Goal: Task Accomplishment & Management: Use online tool/utility

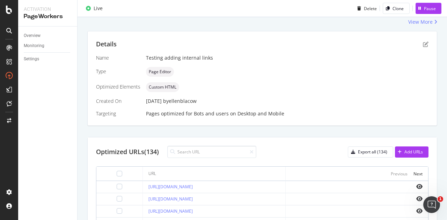
scroll to position [35, 0]
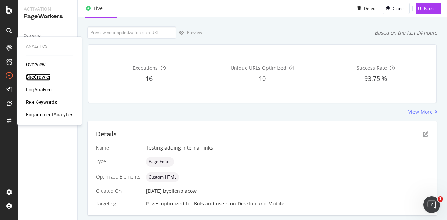
click at [43, 78] on div "SiteCrawler" at bounding box center [38, 77] width 25 height 7
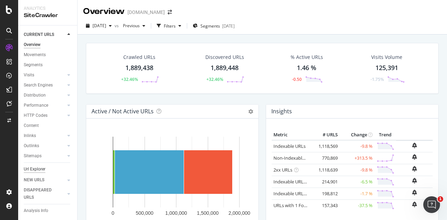
click at [37, 172] on div "Url Explorer" at bounding box center [35, 169] width 22 height 7
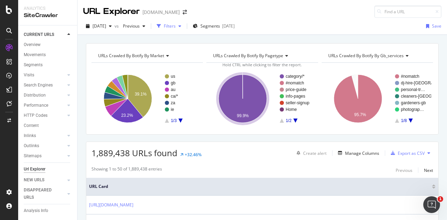
click at [184, 26] on div "button" at bounding box center [180, 26] width 8 height 4
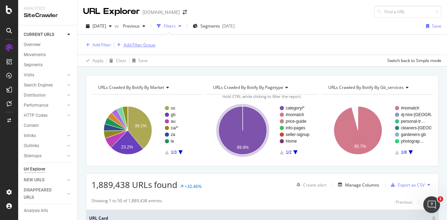
click at [142, 43] on div "Add Filter Group" at bounding box center [140, 45] width 32 height 6
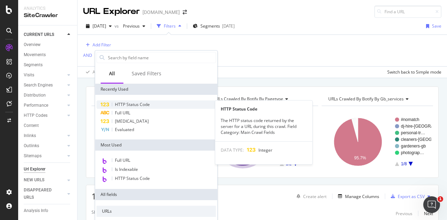
click at [135, 104] on span "HTTP Status Code" at bounding box center [132, 105] width 35 height 6
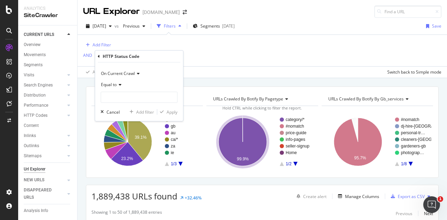
click at [99, 56] on icon at bounding box center [99, 56] width 2 height 4
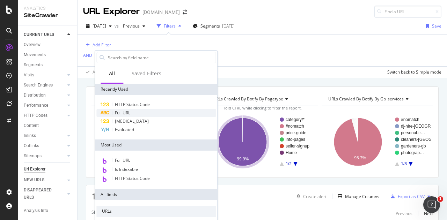
click at [135, 113] on div "Full URL" at bounding box center [155, 113] width 119 height 8
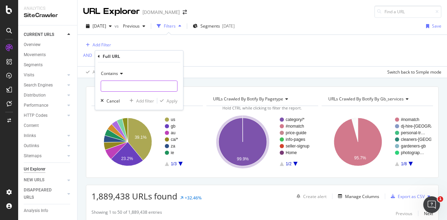
click at [144, 81] on input "text" at bounding box center [139, 86] width 76 height 11
paste input "https://www.bark.com/en/us/web-design/"
type input "https://www.bark.com/en/us/web-design/"
click at [174, 102] on div "Apply" at bounding box center [172, 101] width 11 height 6
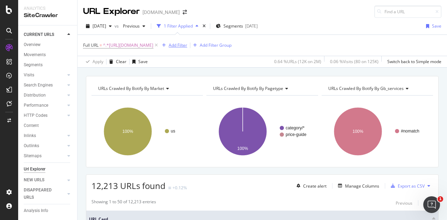
click at [187, 46] on div "Add Filter" at bounding box center [178, 45] width 19 height 6
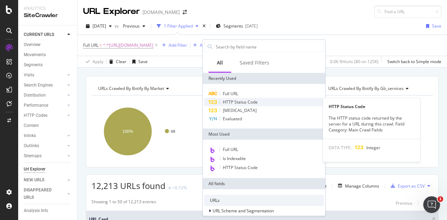
click at [249, 99] on span "HTTP Status Code" at bounding box center [240, 102] width 35 height 6
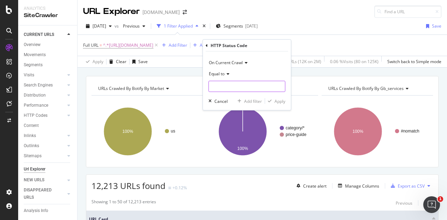
click at [228, 89] on input "number" at bounding box center [246, 86] width 77 height 11
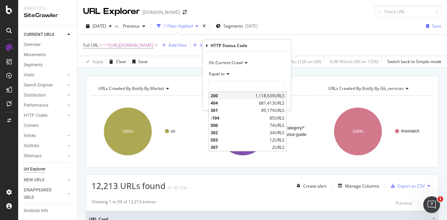
click at [223, 94] on span "200" at bounding box center [231, 96] width 43 height 6
type input "200"
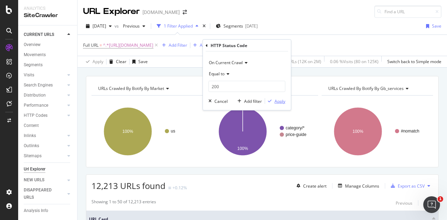
click at [278, 98] on div "Apply" at bounding box center [279, 101] width 11 height 6
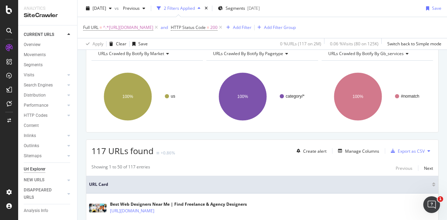
scroll to position [35, 0]
click at [401, 150] on div "Export as CSV" at bounding box center [411, 151] width 27 height 6
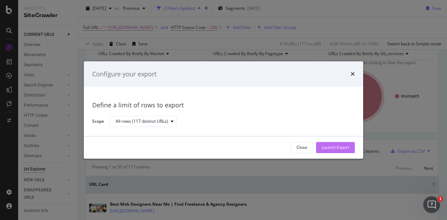
click at [342, 147] on div "Launch Export" at bounding box center [336, 148] width 28 height 6
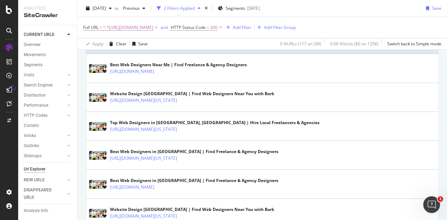
scroll to position [70, 0]
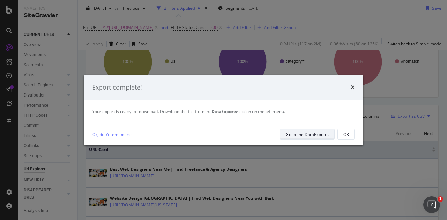
click at [315, 132] on div "Go to the DataExports" at bounding box center [307, 135] width 43 height 6
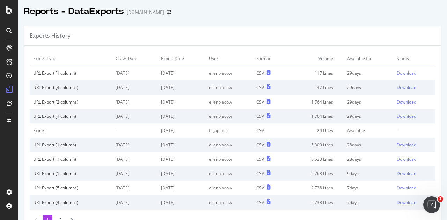
click at [401, 76] on td "Download" at bounding box center [414, 73] width 42 height 15
click at [401, 72] on div "Download" at bounding box center [407, 73] width 20 height 6
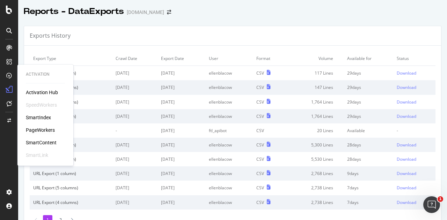
click at [37, 129] on div "PageWorkers" at bounding box center [40, 130] width 29 height 7
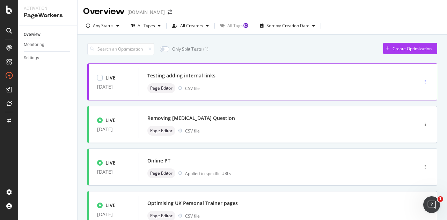
click at [422, 80] on div "button" at bounding box center [425, 82] width 7 height 4
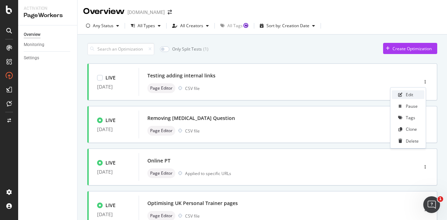
click at [412, 94] on div "Edit" at bounding box center [409, 95] width 7 height 6
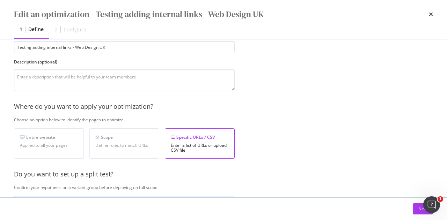
scroll to position [204, 0]
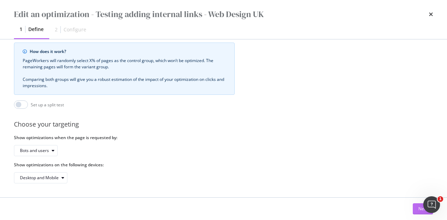
type input "Testing adding internal links - Web Design UK"
click at [420, 210] on div "Next" at bounding box center [422, 209] width 9 height 6
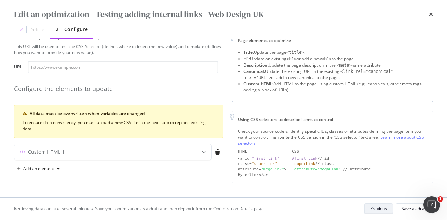
scroll to position [20, 0]
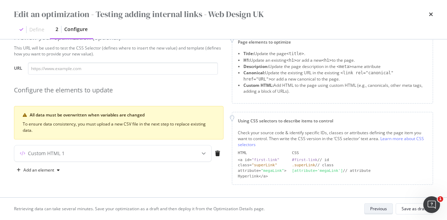
click at [420, 210] on div "Save as draft" at bounding box center [413, 209] width 25 height 6
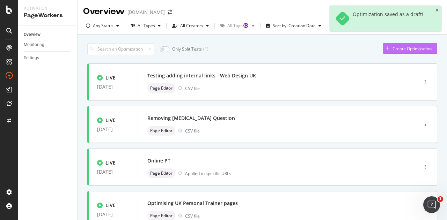
click at [418, 50] on div "Create Optimization" at bounding box center [411, 49] width 39 height 6
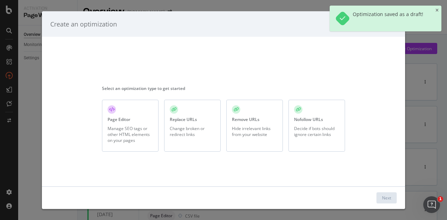
click at [124, 117] on div "Page Editor" at bounding box center [119, 120] width 23 height 6
click at [393, 201] on button "Next" at bounding box center [386, 197] width 20 height 11
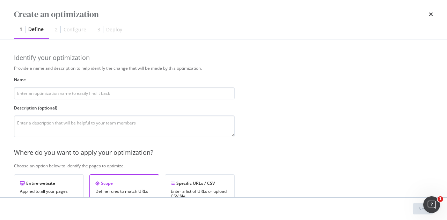
type input "I"
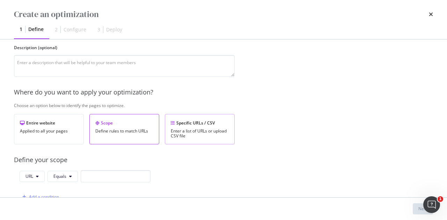
scroll to position [105, 0]
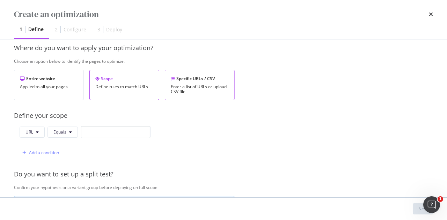
type input "Adding internal links - Web Design US"
click at [197, 84] on div "Enter a list of URLs or upload CSV file" at bounding box center [200, 89] width 58 height 10
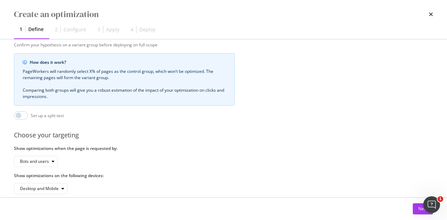
scroll to position [204, 0]
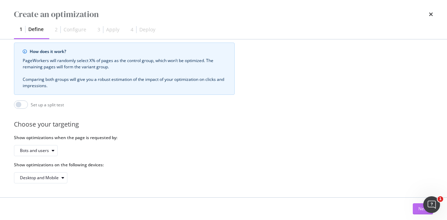
click at [416, 207] on button "Next" at bounding box center [423, 209] width 20 height 11
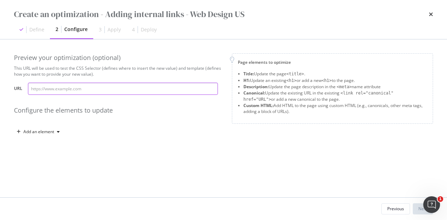
click at [125, 86] on input "modal" at bounding box center [123, 89] width 190 height 12
click at [103, 88] on input "modal" at bounding box center [123, 89] width 190 height 12
paste input "https://www.bark.com/en/us/web-design/alabama/"
type input "https://www.bark.com/en/us/web-design/alabama/"
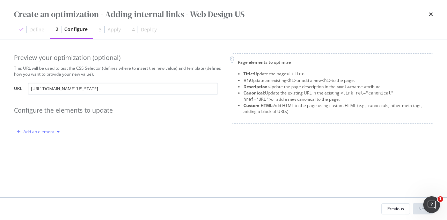
click at [47, 130] on div "Add an element" at bounding box center [38, 132] width 31 height 4
click at [45, 189] on div "Custom HTML" at bounding box center [46, 192] width 28 height 6
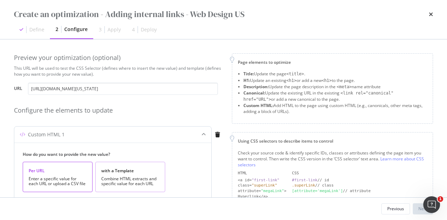
click at [116, 174] on div "with a Template Combine HTML extracts and specific value for each URL" at bounding box center [130, 177] width 70 height 30
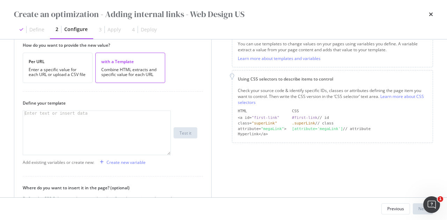
scroll to position [70, 0]
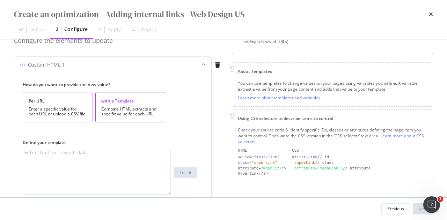
click at [59, 108] on div "Enter a specific value for each URL or upload a CSV file" at bounding box center [58, 112] width 58 height 10
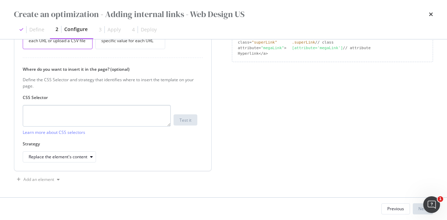
scroll to position [144, 0]
click at [83, 114] on textarea "modal" at bounding box center [97, 115] width 148 height 22
paste textarea "body > div.directory-page > div > section:nth-child(9) > div"
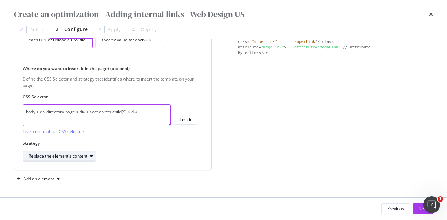
type textarea "body > div.directory-page > div > section:nth-child(9) > div"
click at [86, 154] on div "Replace the element's content" at bounding box center [58, 156] width 59 height 4
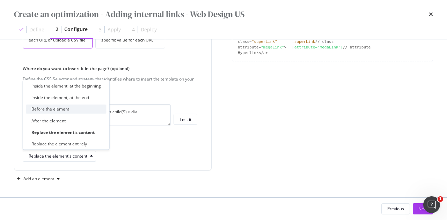
click at [82, 111] on div "Before the element" at bounding box center [66, 109] width 81 height 9
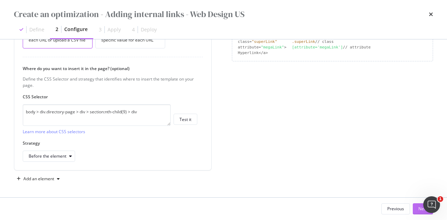
click at [417, 206] on button "Next" at bounding box center [423, 209] width 20 height 11
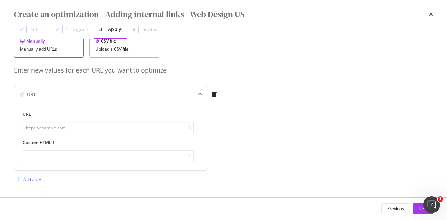
click at [116, 47] on div "Upload a CSV file" at bounding box center [124, 49] width 58 height 5
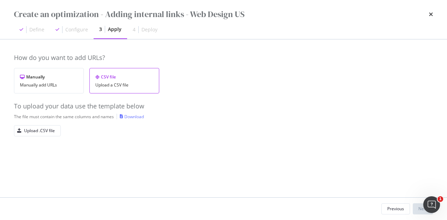
scroll to position [0, 0]
click at [50, 128] on div "Upload .CSV file" at bounding box center [39, 131] width 31 height 6
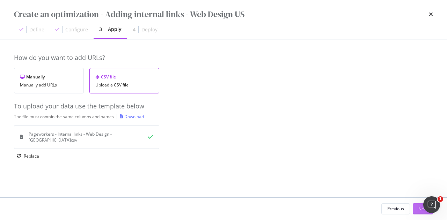
click at [419, 210] on div "Next" at bounding box center [422, 209] width 9 height 6
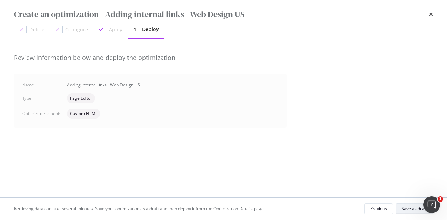
click at [406, 209] on div "Save as draft" at bounding box center [413, 209] width 25 height 6
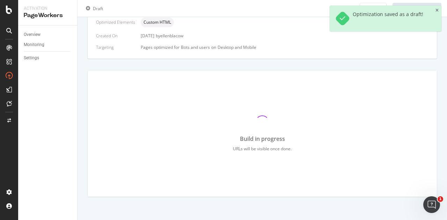
scroll to position [182, 0]
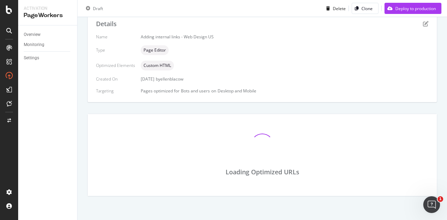
scroll to position [170, 0]
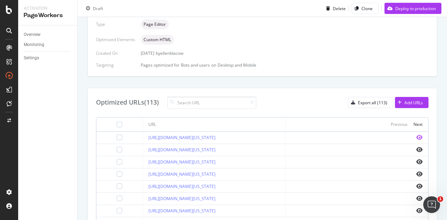
click at [416, 135] on icon "eye" at bounding box center [419, 138] width 6 height 6
click at [416, 196] on icon "eye" at bounding box center [419, 199] width 6 height 6
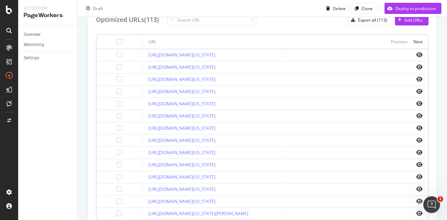
scroll to position [296, 0]
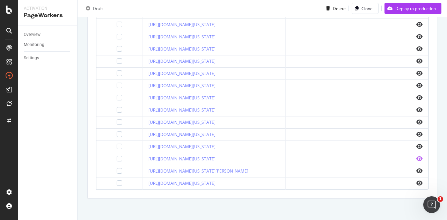
click at [416, 156] on icon "eye" at bounding box center [419, 159] width 6 height 6
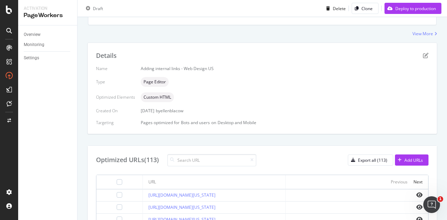
scroll to position [16, 0]
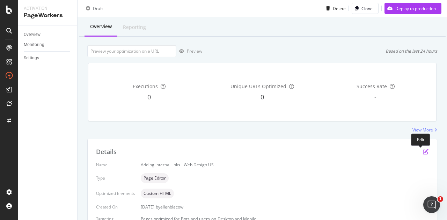
click at [423, 149] on icon "pen-to-square" at bounding box center [426, 152] width 6 height 6
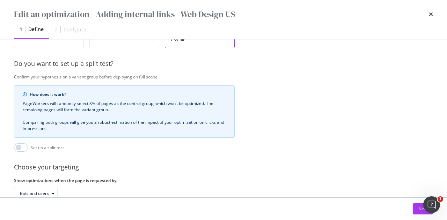
scroll to position [204, 0]
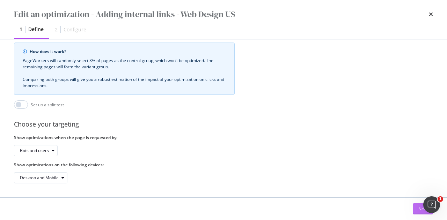
click at [414, 209] on button "Next" at bounding box center [423, 209] width 20 height 11
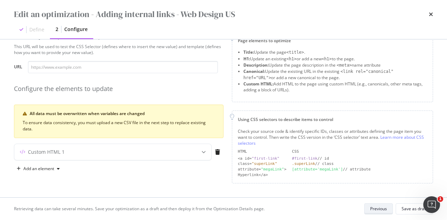
scroll to position [20, 0]
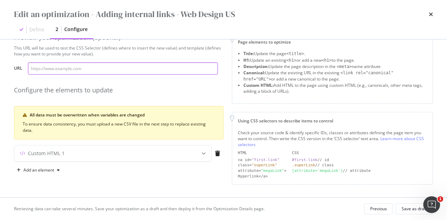
click at [116, 68] on input "modal" at bounding box center [123, 68] width 190 height 12
paste input "https://www.bark.com/en/us/web-design/alabama/"
type input "https://www.bark.com/en/us/web-design/alabama/"
click at [151, 150] on div "Custom HTML 1" at bounding box center [98, 153] width 169 height 7
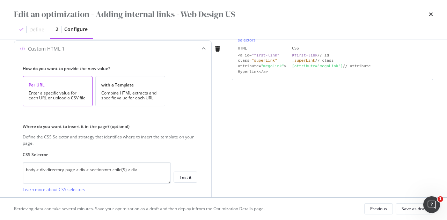
scroll to position [183, 0]
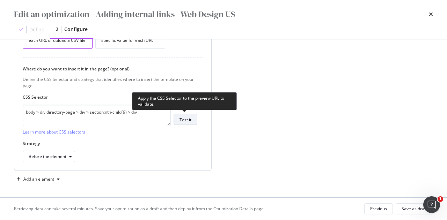
click at [187, 117] on div "Test it" at bounding box center [185, 120] width 12 height 6
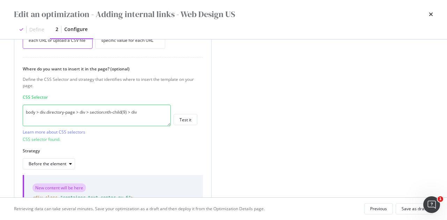
scroll to position [239, 0]
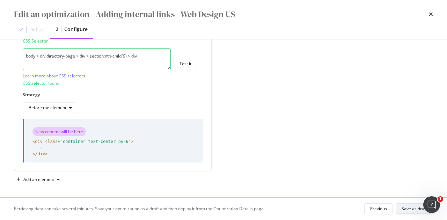
click at [400, 205] on button "Save as draft" at bounding box center [414, 209] width 37 height 11
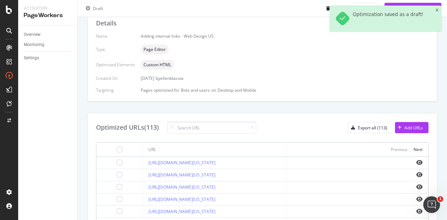
scroll to position [156, 0]
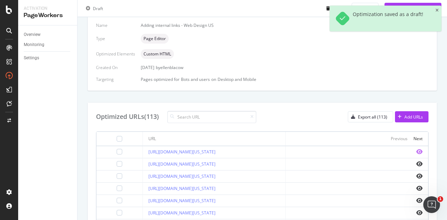
click at [416, 150] on icon "eye" at bounding box center [419, 152] width 6 height 6
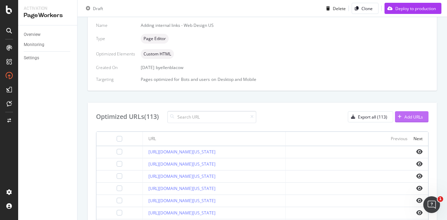
click at [407, 114] on div "Add URLs" at bounding box center [413, 117] width 19 height 6
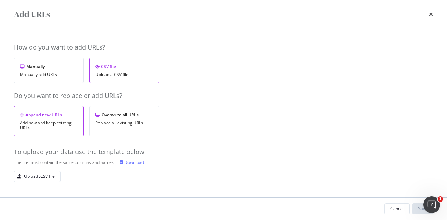
click at [137, 100] on div "Do you want to replace or add URLs? Append new URLs Add new and keep existing U…" at bounding box center [223, 113] width 419 height 45
click at [132, 113] on div "Overwrite all URLs" at bounding box center [124, 115] width 58 height 6
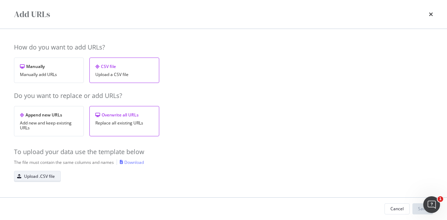
click at [42, 179] on div "Upload .CSV file" at bounding box center [39, 176] width 31 height 6
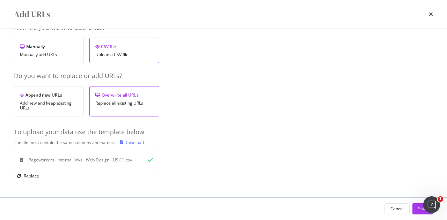
scroll to position [28, 0]
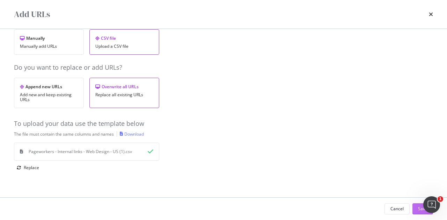
click at [416, 209] on button "Save" at bounding box center [422, 209] width 21 height 11
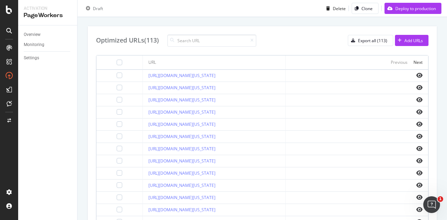
scroll to position [296, 0]
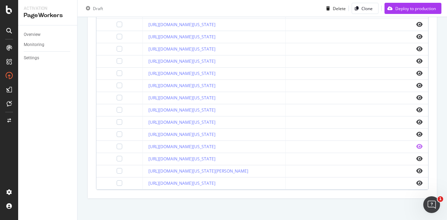
click at [416, 144] on icon "eye" at bounding box center [419, 147] width 6 height 6
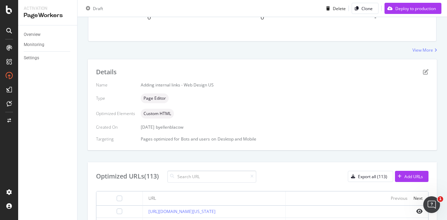
scroll to position [140, 0]
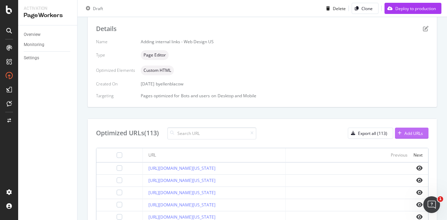
click at [405, 132] on div "Add URLs" at bounding box center [413, 134] width 19 height 6
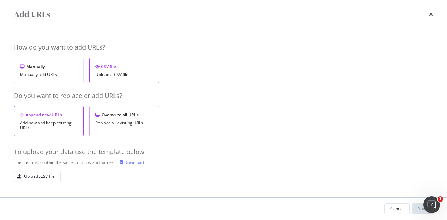
click at [121, 119] on div "Overwrite all URLs Replace all existing URLs" at bounding box center [124, 121] width 70 height 30
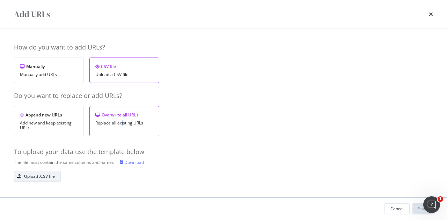
click at [30, 178] on div "Upload .CSV file" at bounding box center [39, 176] width 31 height 6
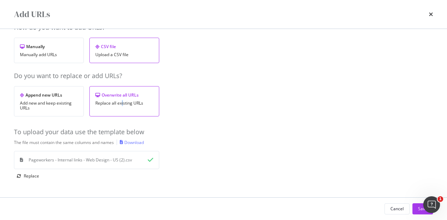
scroll to position [28, 0]
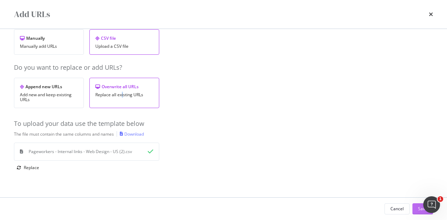
click at [417, 209] on button "Save" at bounding box center [422, 209] width 21 height 11
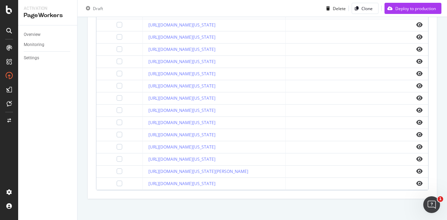
scroll to position [296, 0]
click at [416, 168] on icon "eye" at bounding box center [419, 171] width 6 height 6
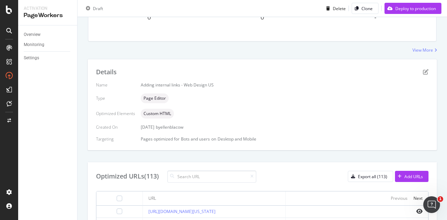
scroll to position [121, 0]
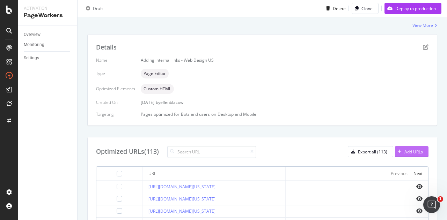
click at [412, 155] on div "Add URLs" at bounding box center [409, 152] width 28 height 10
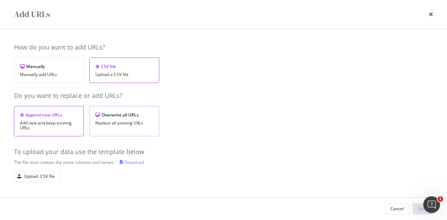
click at [121, 112] on div "Overwrite all URLs" at bounding box center [124, 115] width 58 height 6
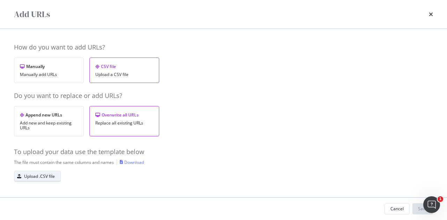
click at [44, 173] on div "Upload .CSV file" at bounding box center [39, 176] width 31 height 6
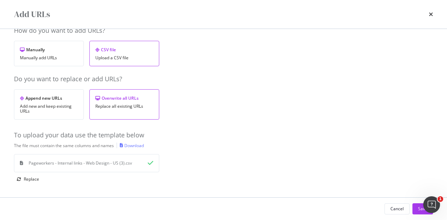
scroll to position [28, 0]
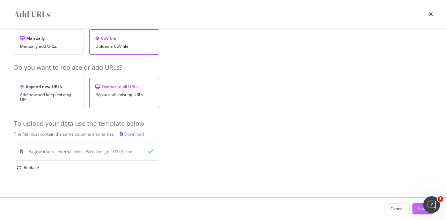
click at [415, 206] on button "Save" at bounding box center [422, 209] width 21 height 11
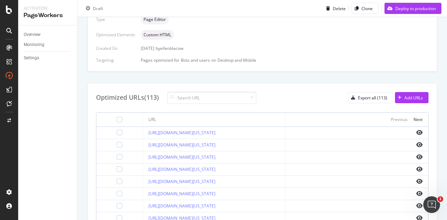
scroll to position [296, 0]
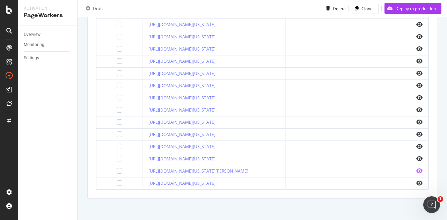
click at [416, 170] on icon "eye" at bounding box center [419, 171] width 6 height 6
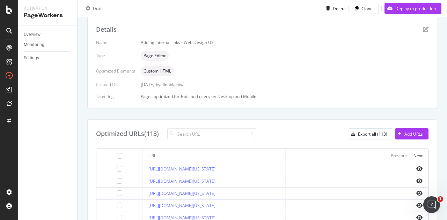
scroll to position [226, 0]
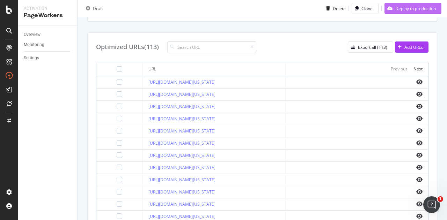
click at [410, 13] on div "Deploy to production" at bounding box center [409, 8] width 51 height 10
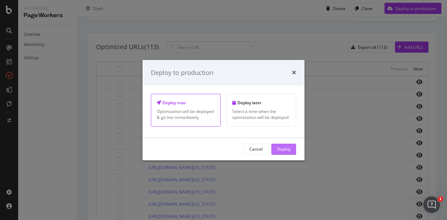
click at [284, 148] on div "Deploy" at bounding box center [284, 149] width 14 height 6
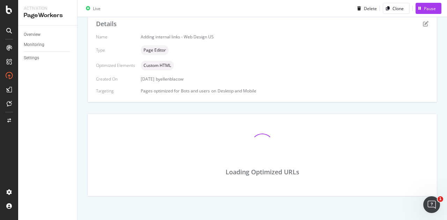
scroll to position [170, 0]
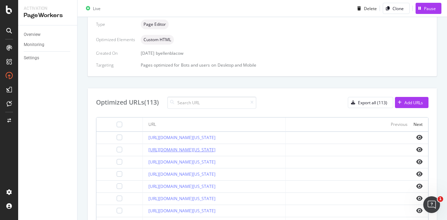
click at [215, 147] on link "https://www.bark.com/en/us/web-design/alabama/jacksonville/" at bounding box center [181, 150] width 67 height 6
click at [215, 171] on link "[URL][DOMAIN_NAME][US_STATE]" at bounding box center [181, 174] width 67 height 6
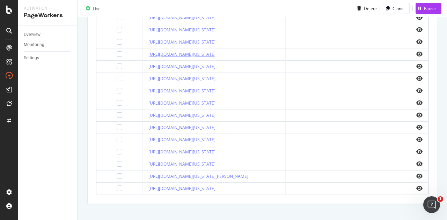
scroll to position [296, 0]
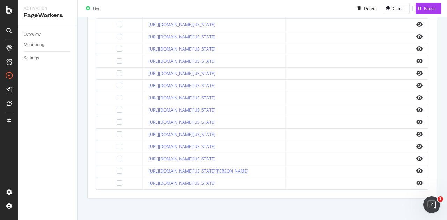
click at [248, 170] on link "https://www.bark.com/en/us/web-design/california/san-jose/" at bounding box center [198, 171] width 100 height 6
click at [215, 48] on link "[URL][DOMAIN_NAME][US_STATE]" at bounding box center [181, 49] width 67 height 6
click at [214, 83] on link "https://www.bark.com/en/us/web-design/arkansas/" at bounding box center [181, 86] width 67 height 6
click at [215, 73] on link "[URL][DOMAIN_NAME][US_STATE]" at bounding box center [181, 74] width 67 height 6
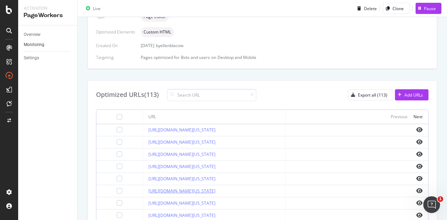
scroll to position [156, 0]
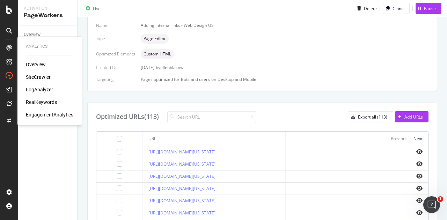
click at [41, 79] on div "SiteCrawler" at bounding box center [38, 77] width 25 height 7
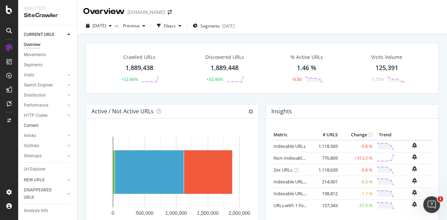
click at [34, 127] on div "Content" at bounding box center [31, 125] width 15 height 7
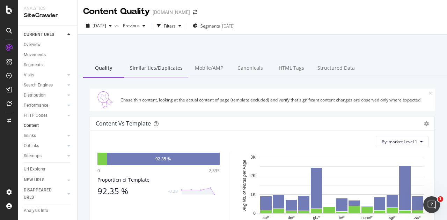
click at [164, 70] on div "Similarities/Duplicates" at bounding box center [156, 68] width 64 height 19
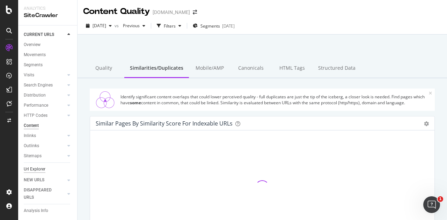
click at [43, 167] on div "Url Explorer" at bounding box center [35, 169] width 22 height 7
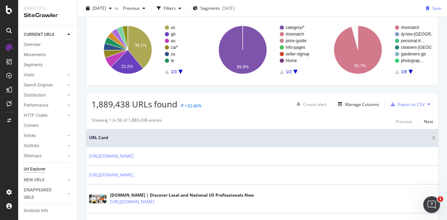
scroll to position [105, 0]
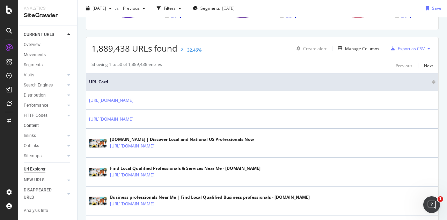
click at [36, 124] on div "Content" at bounding box center [31, 125] width 15 height 7
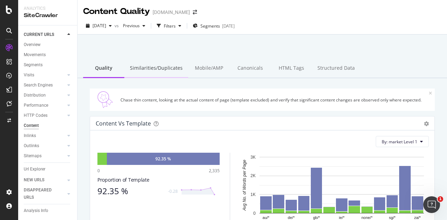
click at [159, 65] on div "Similarities/Duplicates" at bounding box center [156, 68] width 64 height 19
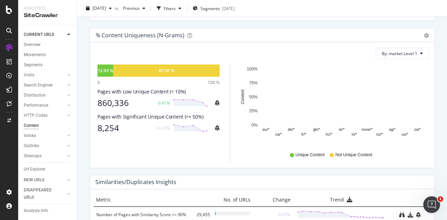
scroll to position [340, 0]
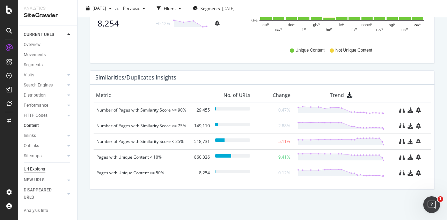
click at [39, 169] on div "Url Explorer" at bounding box center [35, 169] width 22 height 7
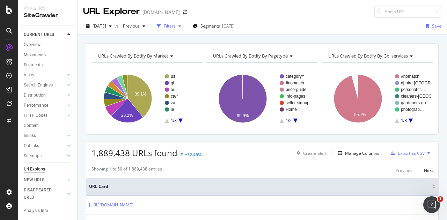
click at [184, 28] on div "Filters" at bounding box center [169, 26] width 30 height 10
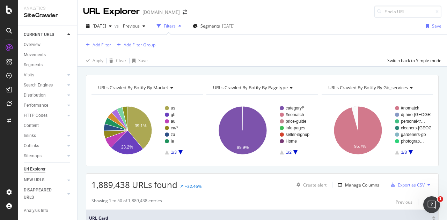
click at [135, 42] on div "Add Filter Group" at bounding box center [140, 45] width 32 height 6
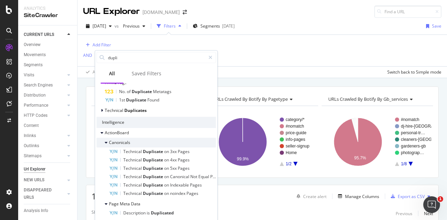
scroll to position [57, 0]
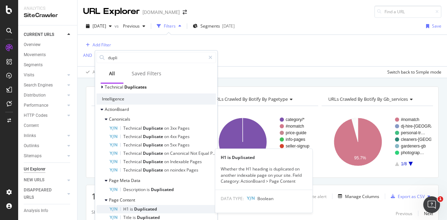
type input "dupli"
click at [154, 210] on span "Duplicated" at bounding box center [145, 209] width 23 height 6
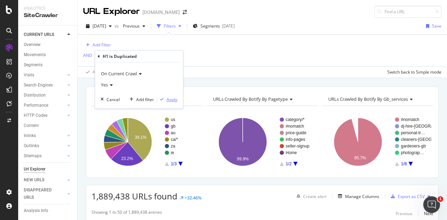
click at [177, 102] on div "Apply" at bounding box center [172, 100] width 11 height 6
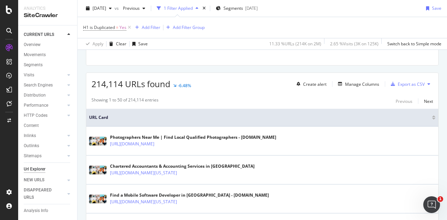
scroll to position [105, 0]
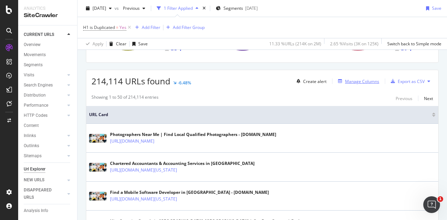
click at [358, 81] on div "Manage Columns" at bounding box center [362, 82] width 34 height 6
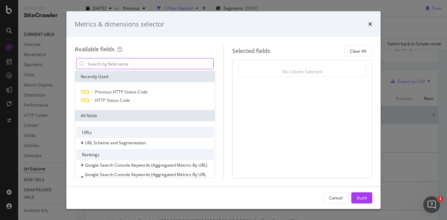
click at [133, 62] on input "modal" at bounding box center [150, 64] width 126 height 10
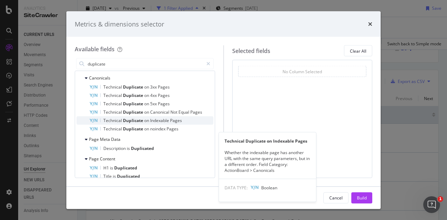
scroll to position [94, 0]
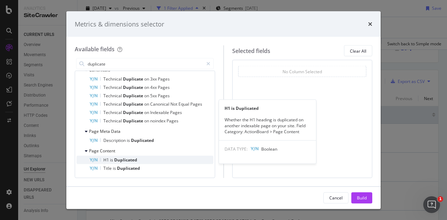
type input "duplicate"
click at [131, 157] on span "Duplicated" at bounding box center [125, 160] width 23 height 6
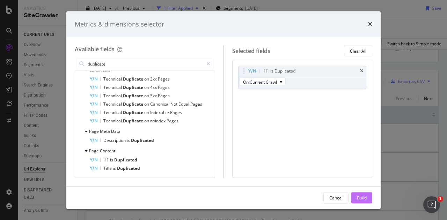
click at [366, 197] on div "Build" at bounding box center [362, 198] width 10 height 6
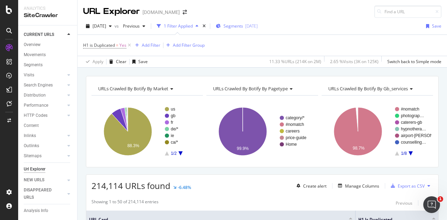
click at [243, 26] on span "Segments" at bounding box center [233, 26] width 20 height 6
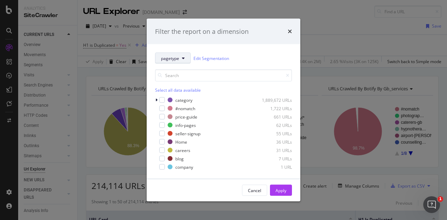
click at [181, 56] on button "pagetype" at bounding box center [173, 58] width 36 height 11
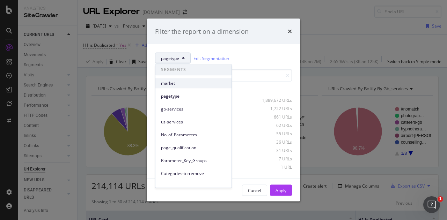
click at [185, 83] on span "market" at bounding box center [193, 83] width 65 height 6
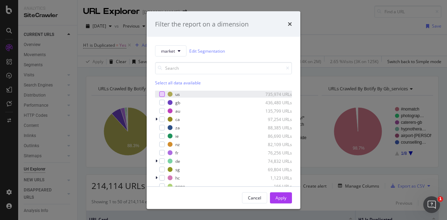
click at [163, 93] on div "modal" at bounding box center [162, 94] width 6 height 6
click at [282, 198] on div "Apply" at bounding box center [280, 198] width 11 height 6
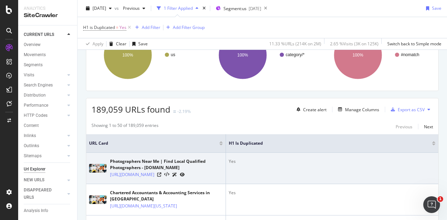
scroll to position [175, 0]
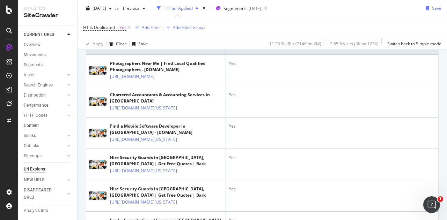
click at [30, 123] on div "Content" at bounding box center [31, 125] width 15 height 7
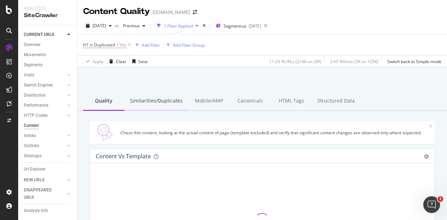
click at [168, 100] on div "Similarities/Duplicates" at bounding box center [156, 101] width 64 height 19
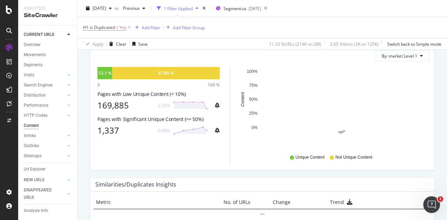
scroll to position [209, 0]
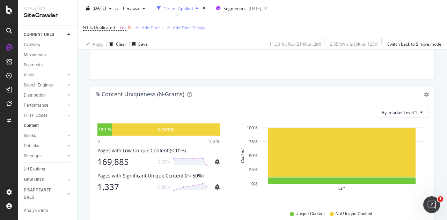
click at [129, 27] on icon at bounding box center [129, 27] width 6 height 7
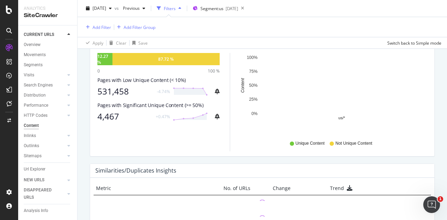
scroll to position [279, 0]
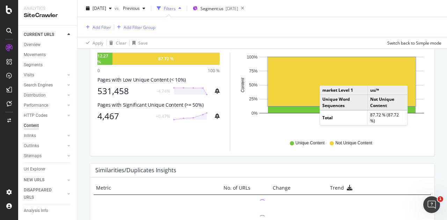
click at [326, 78] on rect "A chart." at bounding box center [342, 81] width 148 height 49
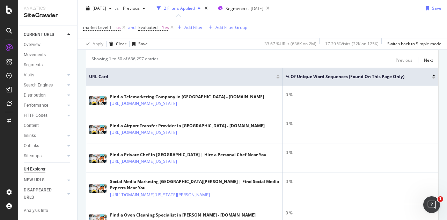
scroll to position [70, 0]
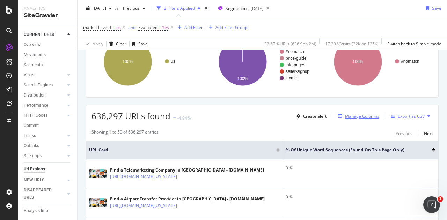
click at [358, 116] on div "Manage Columns" at bounding box center [362, 116] width 34 height 6
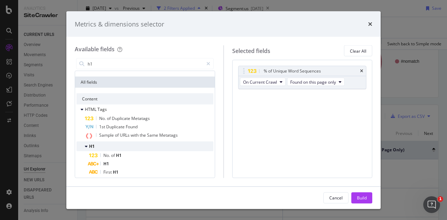
scroll to position [35, 0]
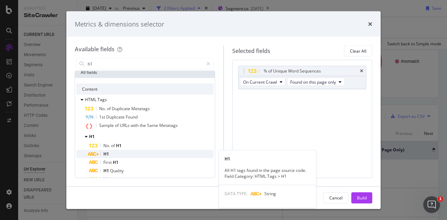
type input "h1"
click at [140, 151] on div "H1" at bounding box center [151, 154] width 124 height 8
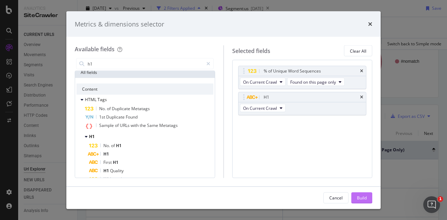
click at [363, 197] on div "Build" at bounding box center [362, 198] width 10 height 6
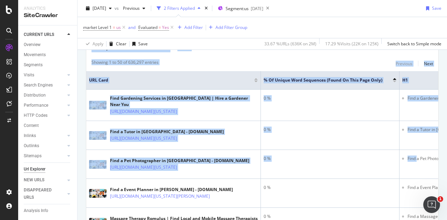
scroll to position [0, 94]
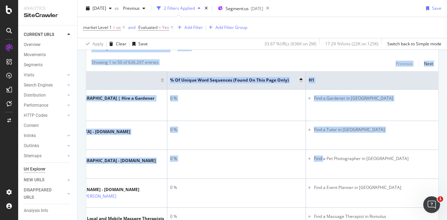
drag, startPoint x: 415, startPoint y: 157, endPoint x: 446, endPoint y: 158, distance: 31.1
click at [446, 158] on div "URL Explorer www.bark.com 2025 Sep. 10th vs Previous 2 Filters Applied Segment:…" at bounding box center [261, 110] width 369 height 220
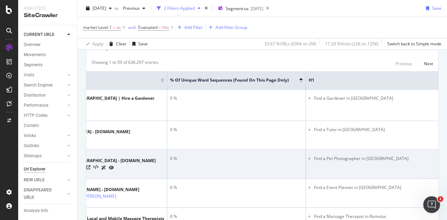
click at [395, 156] on li "Find a Pet Photographer in Jefferson" at bounding box center [396, 159] width 164 height 6
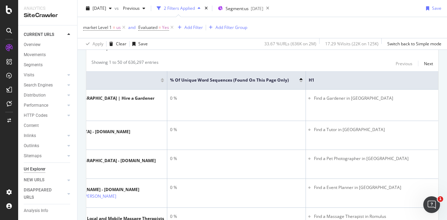
click at [381, 81] on span "H1" at bounding box center [388, 80] width 158 height 6
click at [309, 79] on span "H1" at bounding box center [388, 80] width 158 height 6
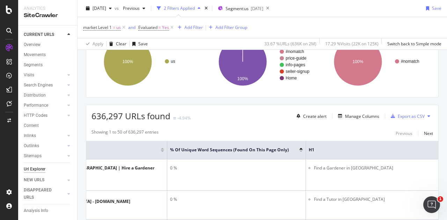
scroll to position [70, 0]
click at [44, 79] on div "ActionBoard" at bounding box center [39, 78] width 27 height 7
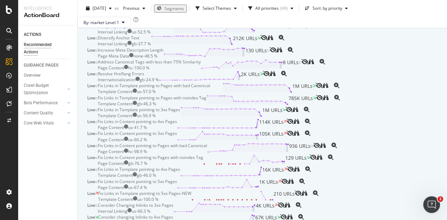
scroll to position [244, 0]
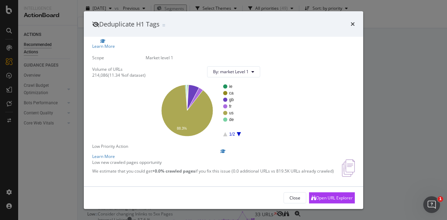
scroll to position [87, 0]
click at [322, 197] on div "Open URL Explorer" at bounding box center [334, 198] width 37 height 6
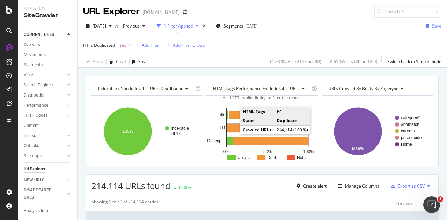
click at [231, 127] on rect "A chart." at bounding box center [268, 128] width 82 height 8
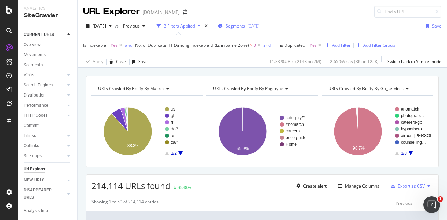
click at [242, 23] on span "Segments" at bounding box center [236, 26] width 20 height 6
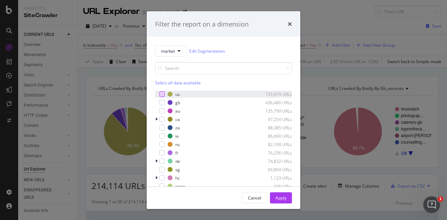
click at [163, 94] on div "modal" at bounding box center [162, 94] width 6 height 6
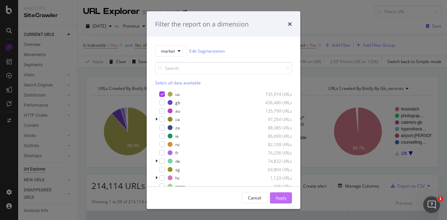
click at [275, 197] on button "Apply" at bounding box center [281, 197] width 22 height 11
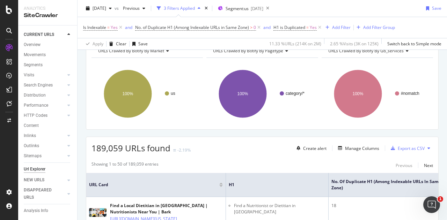
scroll to position [35, 0]
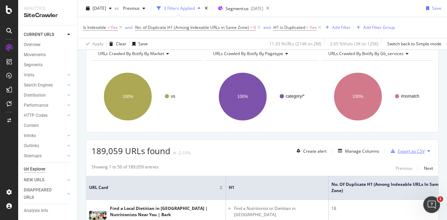
click at [404, 148] on div "Export as CSV" at bounding box center [411, 151] width 27 height 6
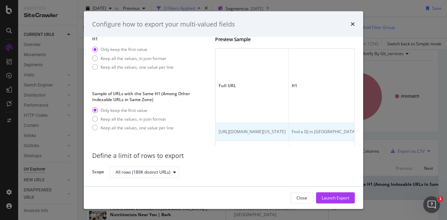
scroll to position [0, 7]
drag, startPoint x: 308, startPoint y: 129, endPoint x: 339, endPoint y: 129, distance: 30.7
click at [280, 129] on div "[URL][DOMAIN_NAME][US_STATE]" at bounding box center [246, 132] width 67 height 6
click at [279, 129] on span "[URL][DOMAIN_NAME][US_STATE]" at bounding box center [245, 132] width 67 height 6
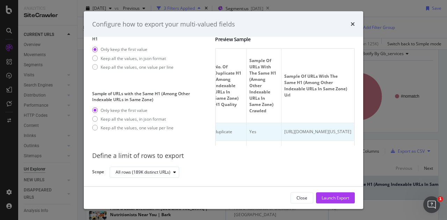
drag, startPoint x: 270, startPoint y: 131, endPoint x: 340, endPoint y: 128, distance: 70.2
click at [340, 128] on tr "[URL][DOMAIN_NAME][US_STATE] Find a DJ in [GEOGRAPHIC_DATA] 18 duplicate Yes [U…" at bounding box center [166, 132] width 376 height 18
click at [297, 130] on td "[URL][DOMAIN_NAME][US_STATE]" at bounding box center [317, 132] width 73 height 18
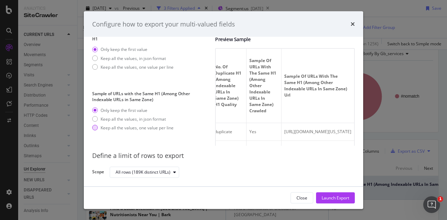
scroll to position [0, 0]
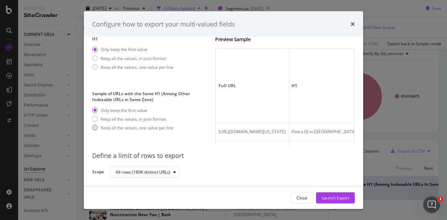
drag, startPoint x: 277, startPoint y: 129, endPoint x: 158, endPoint y: 126, distance: 118.7
click at [158, 126] on div "H1 Only keep the first value Keep all the values, in json format Keep all the v…" at bounding box center [223, 91] width 263 height 110
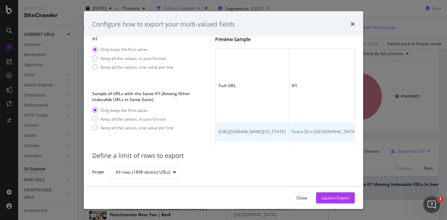
click at [261, 134] on span "[URL][DOMAIN_NAME][US_STATE]" at bounding box center [252, 132] width 67 height 6
drag, startPoint x: 299, startPoint y: 131, endPoint x: 334, endPoint y: 129, distance: 35.3
click at [286, 130] on div "[URL][DOMAIN_NAME][US_STATE]" at bounding box center [252, 132] width 67 height 6
click at [289, 123] on td "[URL][DOMAIN_NAME][US_STATE]" at bounding box center [252, 132] width 73 height 18
click at [286, 129] on span "[URL][DOMAIN_NAME][US_STATE]" at bounding box center [252, 132] width 67 height 6
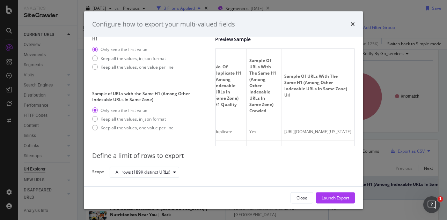
scroll to position [0, 366]
click at [129, 116] on div "Keep all the values, in json format" at bounding box center [133, 119] width 65 height 6
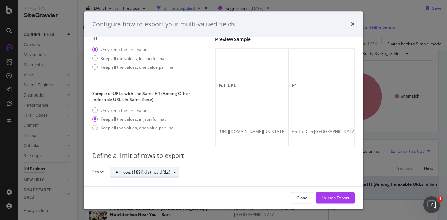
click at [160, 173] on div "All rows (189K distinct URLs)" at bounding box center [143, 172] width 55 height 4
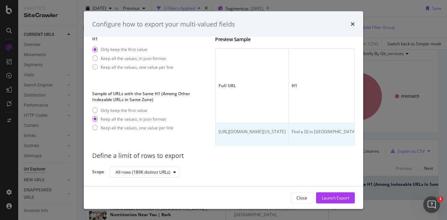
click at [286, 132] on span "[URL][DOMAIN_NAME][US_STATE]" at bounding box center [252, 132] width 67 height 6
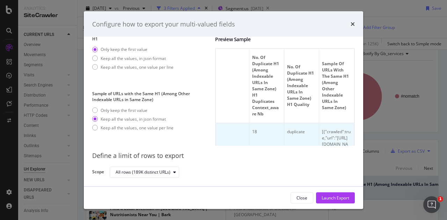
scroll to position [0, 219]
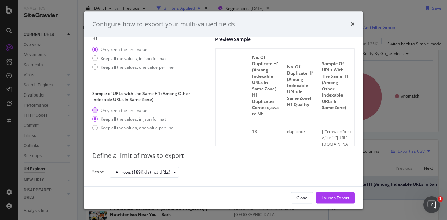
click at [118, 107] on div "Only keep the first value" at bounding box center [124, 110] width 47 height 6
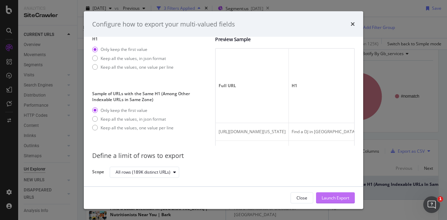
click at [331, 200] on div "Launch Export" at bounding box center [336, 198] width 28 height 6
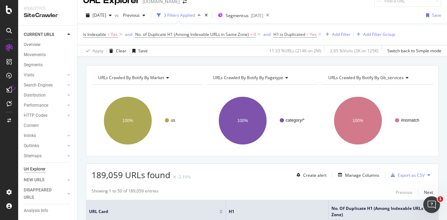
scroll to position [0, 0]
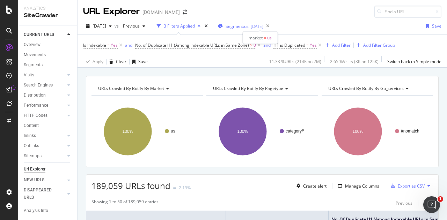
click at [249, 26] on span "Segment: us" at bounding box center [237, 26] width 23 height 6
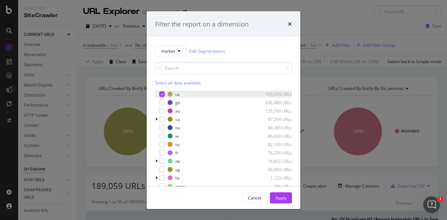
click at [165, 94] on div "us 735,974 URLs" at bounding box center [223, 94] width 137 height 7
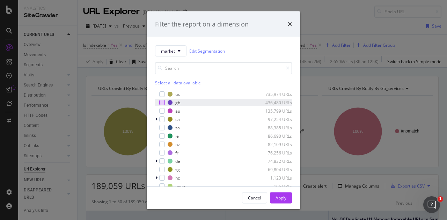
click at [160, 101] on div "modal" at bounding box center [162, 103] width 6 height 6
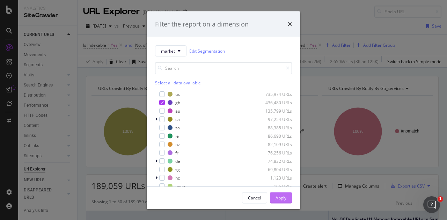
click at [279, 197] on div "Apply" at bounding box center [280, 198] width 11 height 6
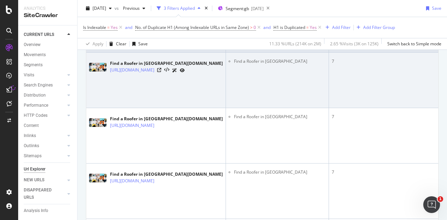
scroll to position [105, 0]
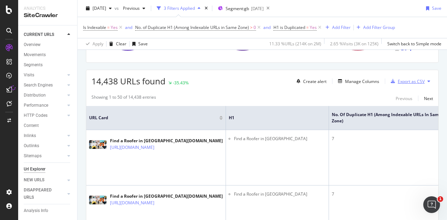
click at [401, 82] on div "Export as CSV" at bounding box center [411, 82] width 27 height 6
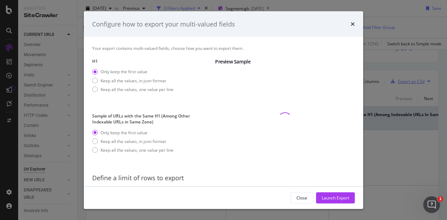
scroll to position [22, 0]
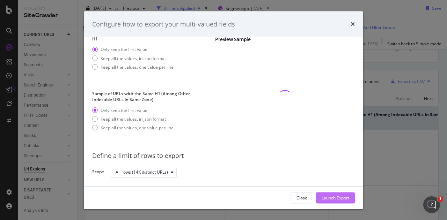
click at [327, 194] on div "Launch Export" at bounding box center [336, 198] width 28 height 10
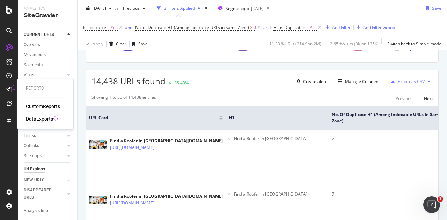
click at [38, 118] on div "DataExports" at bounding box center [39, 119] width 27 height 7
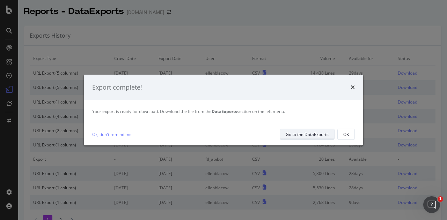
click at [309, 139] on div "Go to the DataExports" at bounding box center [307, 135] width 43 height 10
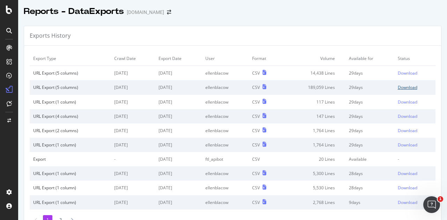
click at [401, 88] on div "Download" at bounding box center [408, 87] width 20 height 6
click at [80, 71] on div "URL Export (5 columns)" at bounding box center [70, 73] width 74 height 6
click at [398, 75] on div "Download" at bounding box center [408, 73] width 20 height 6
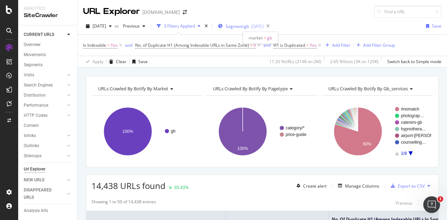
click at [249, 25] on span "Segment: gb" at bounding box center [237, 26] width 23 height 6
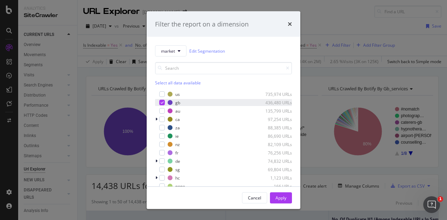
drag, startPoint x: 163, startPoint y: 101, endPoint x: 163, endPoint y: 96, distance: 5.2
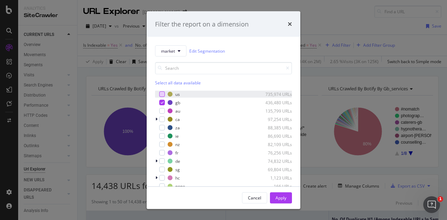
click at [163, 101] on icon "modal" at bounding box center [162, 102] width 3 height 3
click at [163, 94] on div "modal" at bounding box center [162, 94] width 6 height 6
click at [290, 198] on button "Apply" at bounding box center [281, 197] width 22 height 11
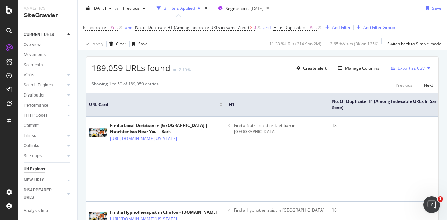
scroll to position [70, 0]
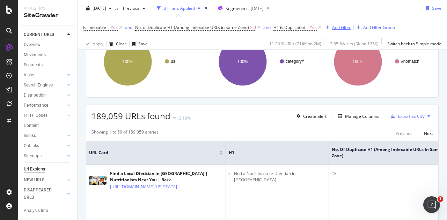
click at [340, 29] on div "Add Filter" at bounding box center [341, 27] width 19 height 6
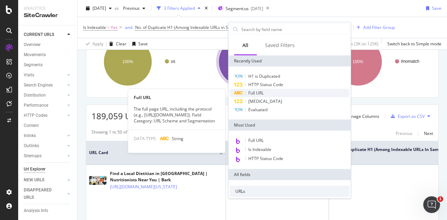
click at [254, 95] on span "Full URL" at bounding box center [255, 93] width 15 height 6
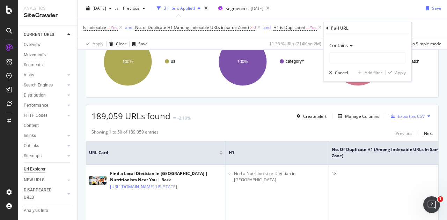
click at [369, 51] on div "Contains" at bounding box center [367, 52] width 77 height 24
click at [365, 58] on input "text" at bounding box center [367, 57] width 76 height 11
type input "[PERSON_NAME]"
click at [400, 70] on div "Apply" at bounding box center [400, 72] width 11 height 6
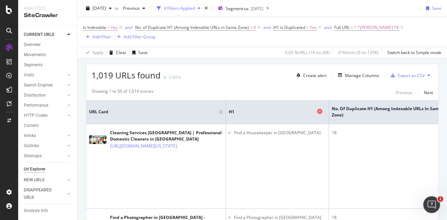
scroll to position [105, 0]
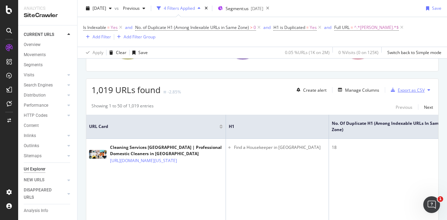
click at [405, 90] on div "Export as CSV" at bounding box center [411, 90] width 27 height 6
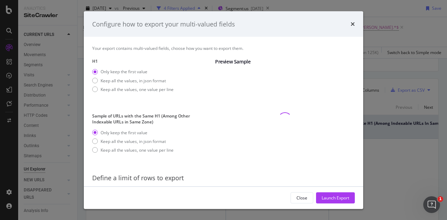
scroll to position [22, 0]
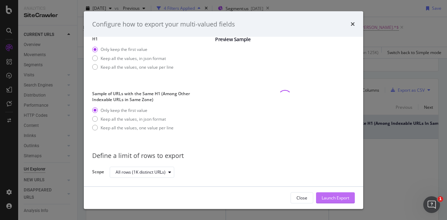
click at [330, 199] on div "Launch Export" at bounding box center [336, 198] width 28 height 6
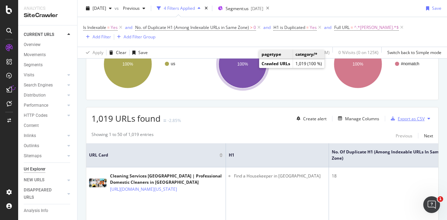
scroll to position [70, 0]
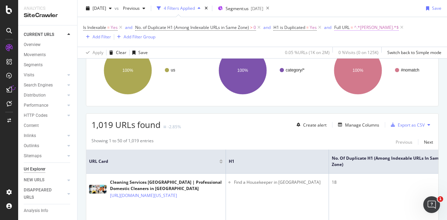
click at [364, 28] on span "^.*[PERSON_NAME].*$" at bounding box center [376, 28] width 45 height 10
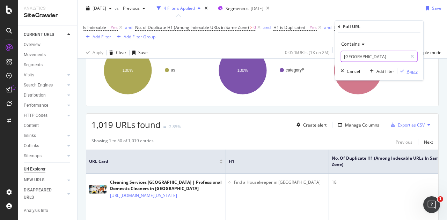
type input "[GEOGRAPHIC_DATA]"
click at [413, 71] on div "Apply" at bounding box center [412, 71] width 11 height 6
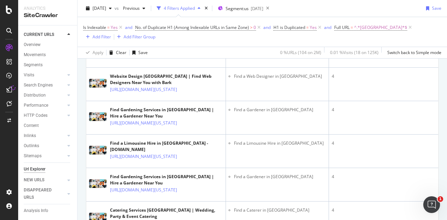
scroll to position [70, 0]
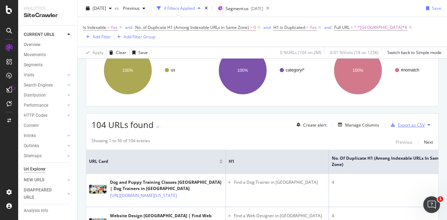
drag, startPoint x: 405, startPoint y: 122, endPoint x: 401, endPoint y: 117, distance: 6.2
click at [401, 117] on div "104 URLs found - Create alert Manage Columns Export as CSV" at bounding box center [262, 122] width 352 height 17
click at [404, 122] on div "Export as CSV" at bounding box center [411, 125] width 27 height 6
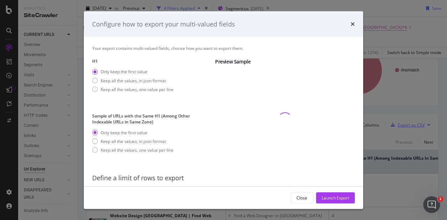
scroll to position [22, 0]
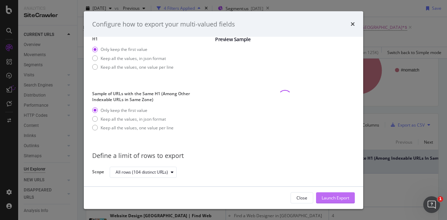
click at [339, 199] on div "Launch Export" at bounding box center [336, 198] width 28 height 6
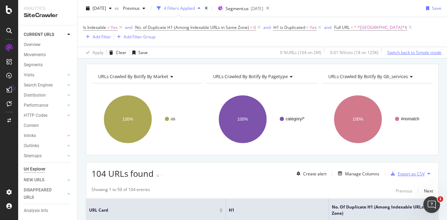
scroll to position [0, 0]
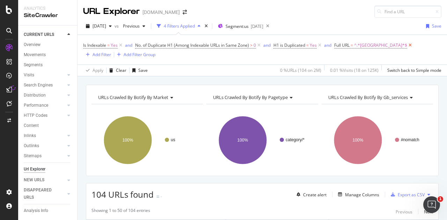
click at [407, 46] on icon at bounding box center [410, 45] width 6 height 7
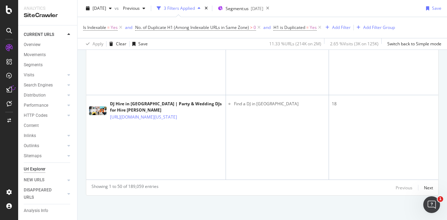
scroll to position [5084, 0]
click at [424, 187] on div "Next" at bounding box center [428, 188] width 9 height 6
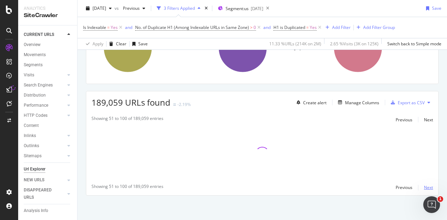
scroll to position [83, 0]
click at [424, 187] on div "Next" at bounding box center [428, 188] width 9 height 6
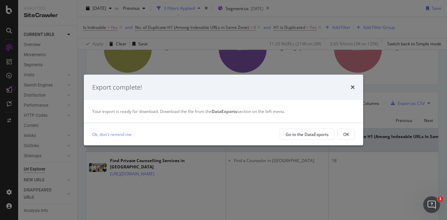
click at [353, 89] on icon "times" at bounding box center [352, 87] width 4 height 6
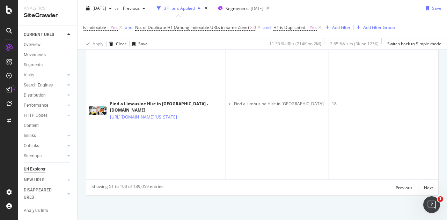
scroll to position [5052, 0]
click at [339, 24] on div "Add Filter" at bounding box center [337, 28] width 28 height 8
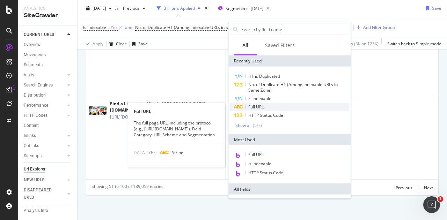
click at [265, 105] on div "Full URL" at bounding box center [289, 107] width 119 height 8
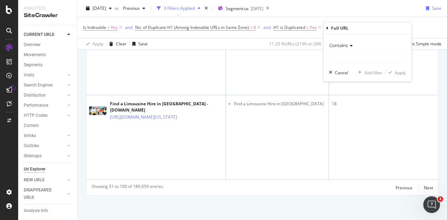
click at [349, 43] on div "Contains" at bounding box center [367, 45] width 77 height 11
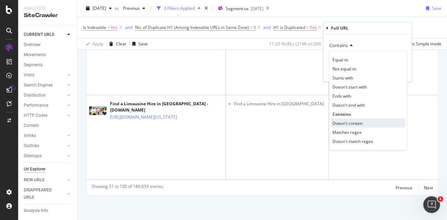
click at [359, 124] on span "Doesn't contain" at bounding box center [347, 123] width 30 height 6
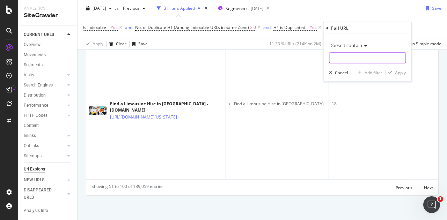
click at [354, 60] on input "text" at bounding box center [367, 57] width 76 height 11
type input "[PERSON_NAME]"
click at [398, 71] on div "Apply" at bounding box center [400, 72] width 11 height 6
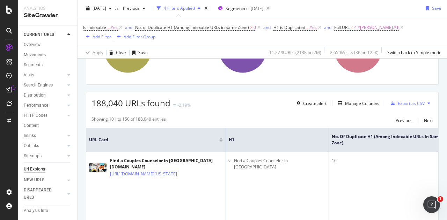
scroll to position [5061, 0]
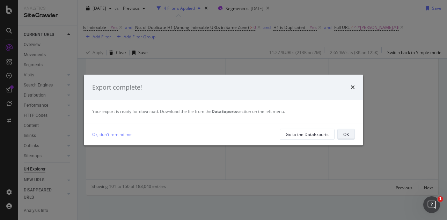
click at [347, 131] on div "OK" at bounding box center [346, 135] width 6 height 10
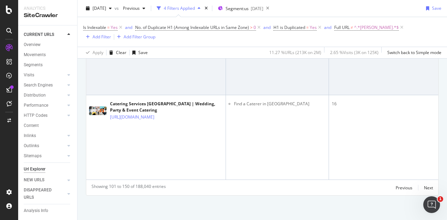
scroll to position [4921, 0]
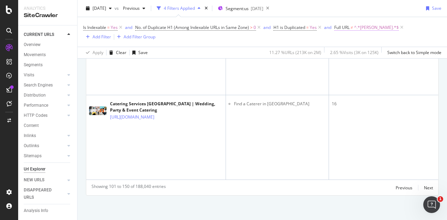
click at [364, 26] on span "^.*[PERSON_NAME].*$" at bounding box center [376, 28] width 45 height 10
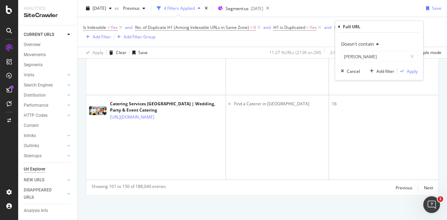
click at [358, 50] on div "Doesn't contain [PERSON_NAME]" at bounding box center [379, 50] width 77 height 24
click at [360, 44] on span "Doesn't contain" at bounding box center [357, 44] width 33 height 6
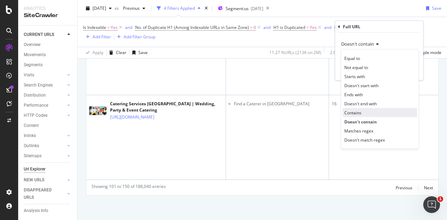
click at [358, 115] on span "Contains" at bounding box center [352, 113] width 17 height 6
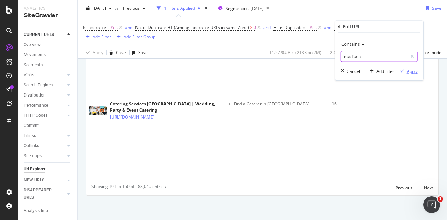
type input "madison"
click at [411, 71] on div "Apply" at bounding box center [412, 71] width 11 height 6
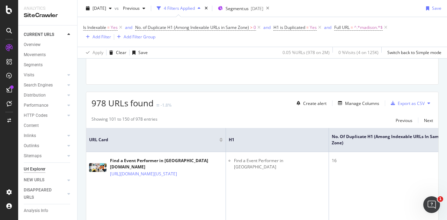
scroll to position [4921, 0]
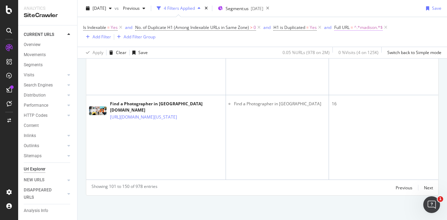
click at [361, 27] on span "^.*madison.*$" at bounding box center [368, 28] width 29 height 10
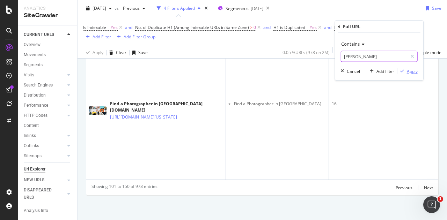
type input "[PERSON_NAME]"
click at [409, 72] on div "Apply" at bounding box center [412, 71] width 11 height 6
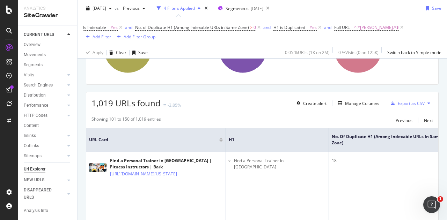
scroll to position [4921, 0]
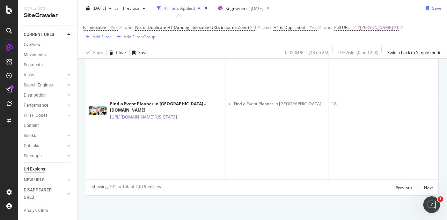
click at [102, 39] on div "Add Filter" at bounding box center [102, 37] width 19 height 6
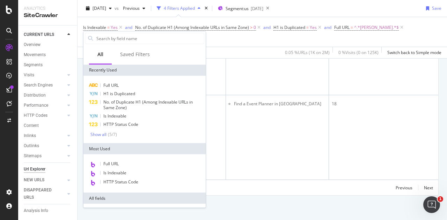
click at [316, 37] on div "Is Indexable = Yes and No. of Duplicate H1 (Among Indexable URLs in Same Zone) …" at bounding box center [262, 32] width 358 height 19
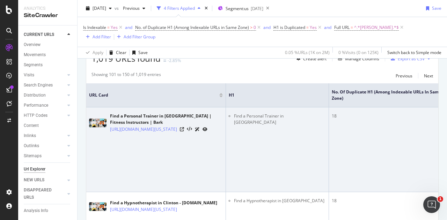
scroll to position [66, 0]
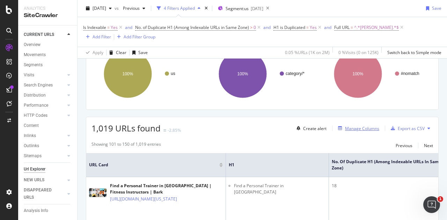
click at [353, 128] on div "Manage Columns" at bounding box center [362, 129] width 34 height 6
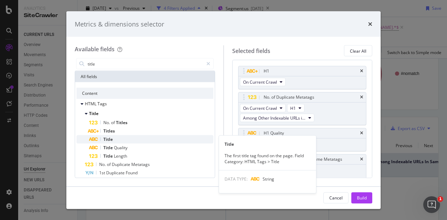
type input "title"
click at [124, 138] on div "Title" at bounding box center [151, 139] width 124 height 8
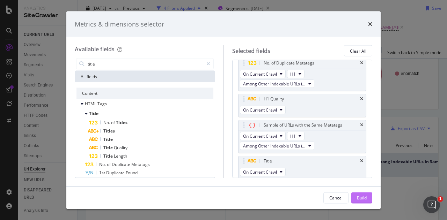
click at [363, 197] on div "Build" at bounding box center [362, 198] width 10 height 6
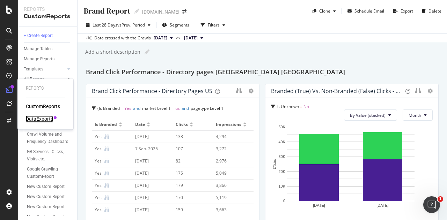
click at [34, 117] on div "DataExports" at bounding box center [39, 119] width 27 height 7
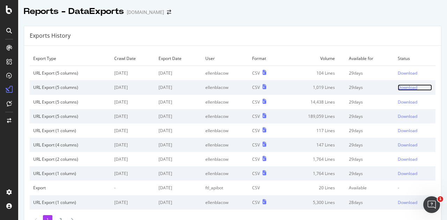
click at [401, 85] on div "Download" at bounding box center [408, 87] width 20 height 6
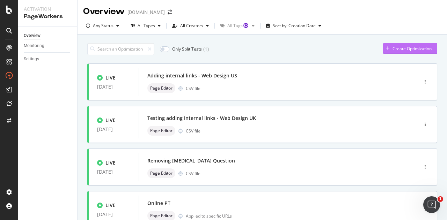
click at [394, 46] on div "Create Optimization" at bounding box center [411, 49] width 39 height 6
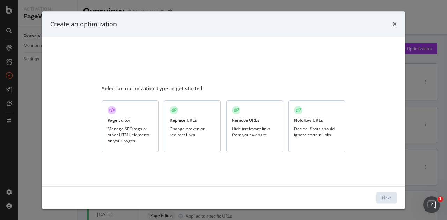
click at [126, 124] on div "Page Editor Manage SEO tags or other HTML elements on your pages" at bounding box center [130, 126] width 57 height 52
click at [383, 197] on div "Next" at bounding box center [386, 198] width 9 height 6
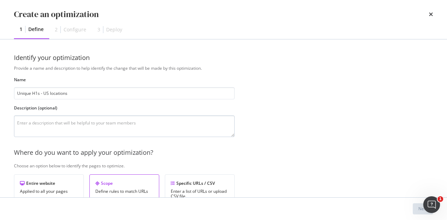
type input "Unique H1s - US locations"
drag, startPoint x: 55, startPoint y: 123, endPoint x: 53, endPoint y: 118, distance: 5.3
click at [55, 123] on textarea "modal" at bounding box center [124, 127] width 221 height 22
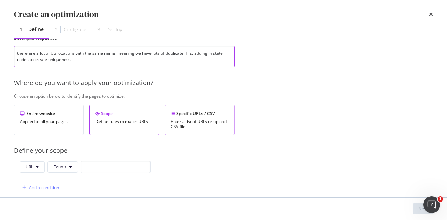
type textarea "there are a lot of US locations with the same name, meaning we have lots of dup…"
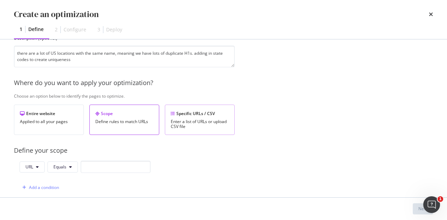
click at [199, 121] on div "Enter a list of URLs or upload CSV file" at bounding box center [200, 124] width 58 height 10
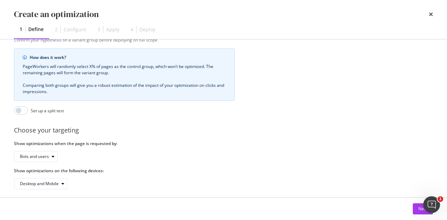
scroll to position [204, 0]
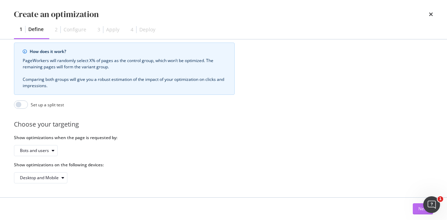
click at [418, 208] on div "Next" at bounding box center [422, 209] width 9 height 6
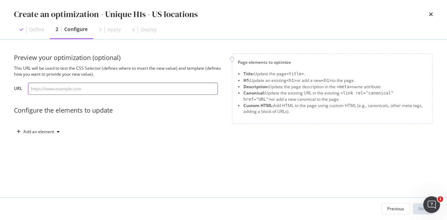
click at [101, 85] on input "modal" at bounding box center [123, 89] width 190 height 12
paste input "[URL][DOMAIN_NAME][US_STATE]"
type input "[URL][DOMAIN_NAME][US_STATE]"
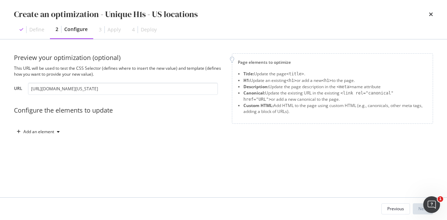
click at [214, 131] on div "Add an element" at bounding box center [118, 131] width 209 height 11
click at [55, 131] on div "modal" at bounding box center [58, 132] width 8 height 4
click at [39, 155] on div "H1" at bounding box center [42, 156] width 47 height 9
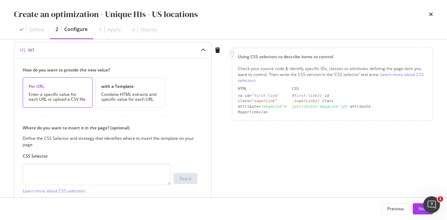
scroll to position [105, 0]
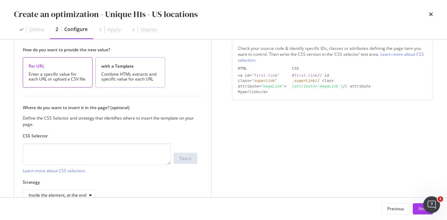
click at [126, 86] on div "with a Template Combine HTML extracts and specific value for each URL" at bounding box center [130, 72] width 70 height 30
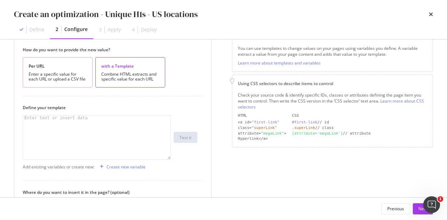
click at [46, 67] on div "Per URL" at bounding box center [58, 66] width 58 height 6
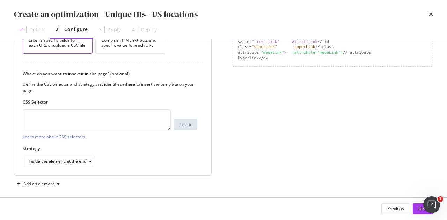
scroll to position [144, 0]
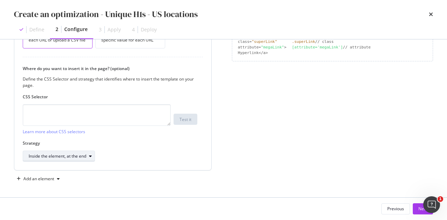
click at [60, 160] on div "Inside the element, at the end" at bounding box center [62, 157] width 66 height 10
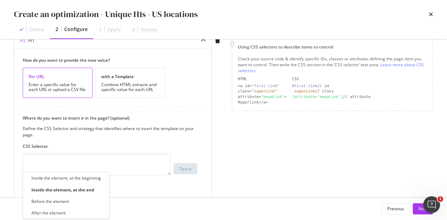
scroll to position [74, 0]
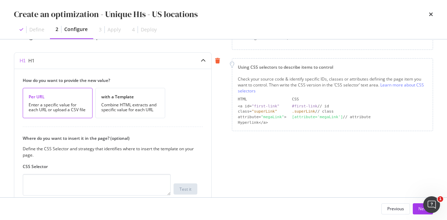
click at [214, 62] on div "modal" at bounding box center [218, 61] width 12 height 6
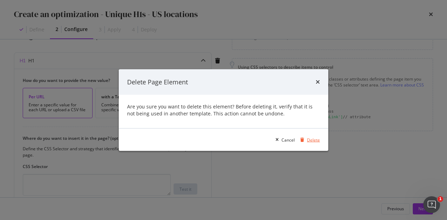
click at [310, 141] on div "Delete" at bounding box center [313, 140] width 13 height 6
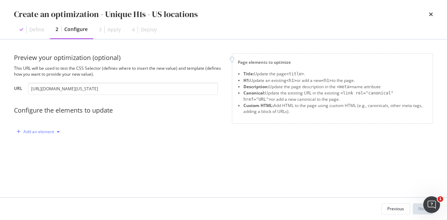
click at [49, 132] on div "Add an element" at bounding box center [38, 132] width 31 height 4
click at [39, 190] on div "Custom HTML" at bounding box center [46, 192] width 28 height 6
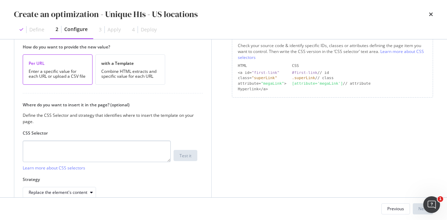
scroll to position [140, 0]
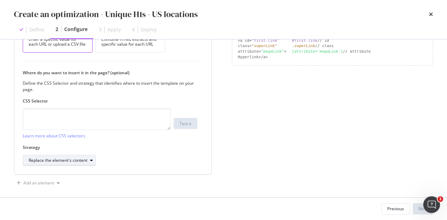
click at [75, 160] on div "Replace the element's content" at bounding box center [58, 160] width 59 height 4
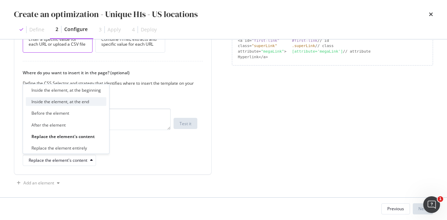
click at [78, 99] on div "Inside the element, at the end" at bounding box center [60, 102] width 58 height 6
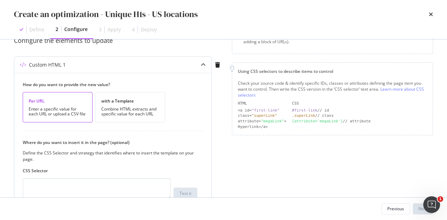
scroll to position [144, 0]
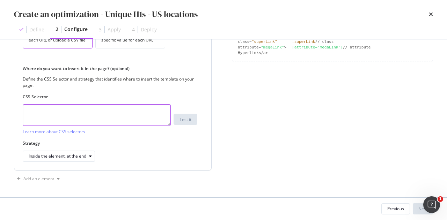
click at [109, 114] on textarea "modal" at bounding box center [97, 115] width 148 height 22
paste textarea "body > div.directory-page > div > section.m-hero.m-hero--small > div > div > di…"
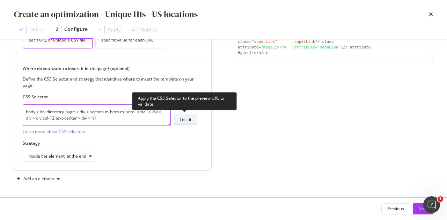
type textarea "body > div.directory-page > div > section.m-hero.m-hero--small > div > div > di…"
click at [191, 121] on div "Test it" at bounding box center [185, 120] width 12 height 6
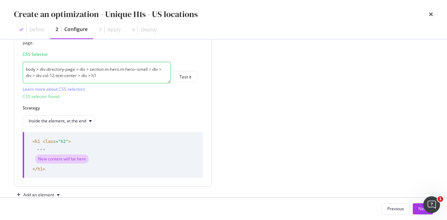
scroll to position [202, 0]
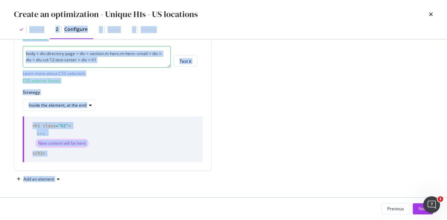
drag, startPoint x: 12, startPoint y: 96, endPoint x: 239, endPoint y: 72, distance: 227.8
click at [239, 72] on div "Create an optimization - Unique H1s - US locations Define 2 Configure 3 Apply 4…" at bounding box center [223, 110] width 447 height 220
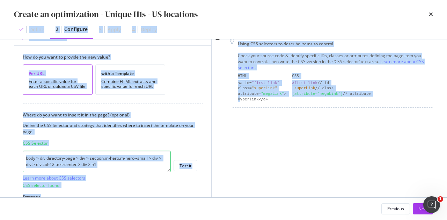
click at [147, 112] on label "Where do you want to insert it in the page? (optional)" at bounding box center [110, 115] width 175 height 6
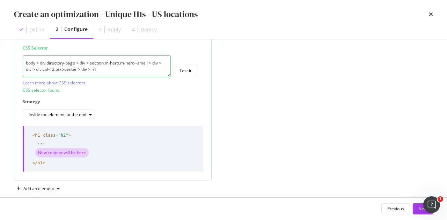
scroll to position [202, 0]
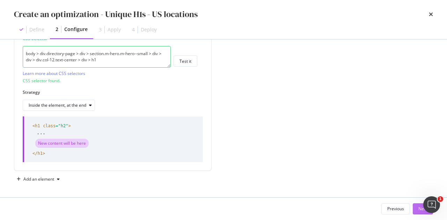
click at [416, 205] on button "Next" at bounding box center [423, 209] width 20 height 11
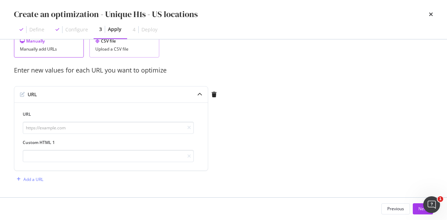
click at [113, 47] on div "Upload a CSV file" at bounding box center [124, 49] width 58 height 5
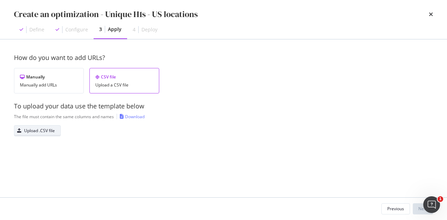
click at [33, 129] on div "Upload .CSV file" at bounding box center [39, 131] width 31 height 6
click at [418, 208] on div "Next" at bounding box center [422, 209] width 9 height 6
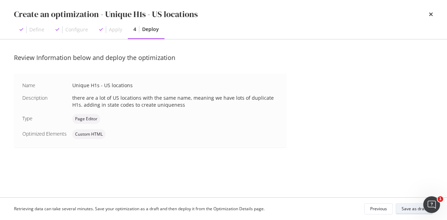
click at [416, 209] on div "Save as draft" at bounding box center [413, 209] width 25 height 6
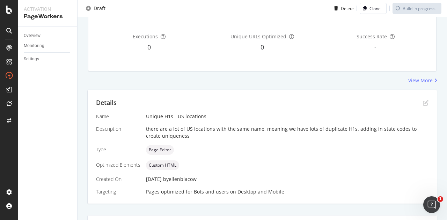
scroll to position [207, 0]
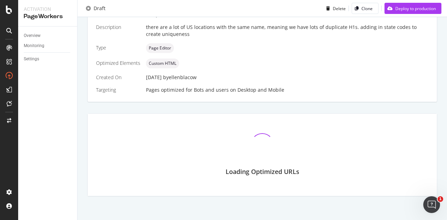
scroll to position [195, 0]
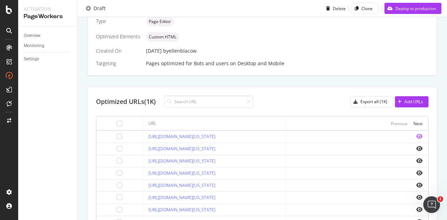
click at [416, 136] on icon "eye" at bounding box center [419, 137] width 6 height 6
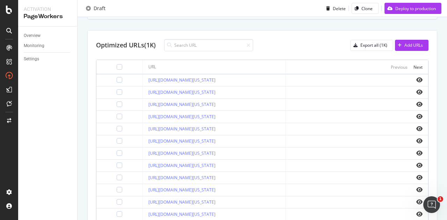
scroll to position [319, 0]
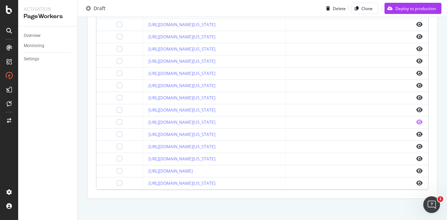
click at [416, 120] on icon "eye" at bounding box center [419, 122] width 6 height 6
click at [416, 84] on icon "eye" at bounding box center [419, 86] width 6 height 6
click at [416, 46] on icon "eye" at bounding box center [419, 49] width 6 height 6
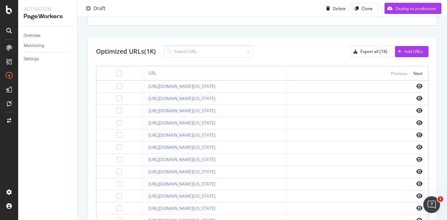
scroll to position [249, 0]
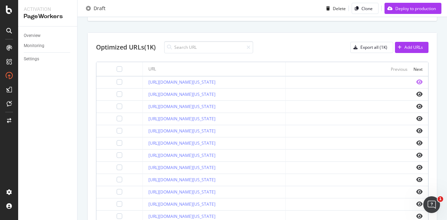
click at [416, 80] on icon "eye" at bounding box center [419, 82] width 6 height 6
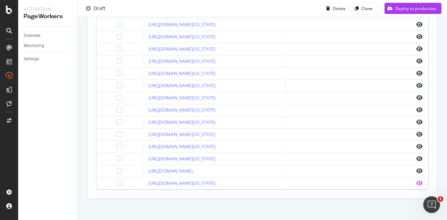
click at [416, 181] on icon "eye" at bounding box center [419, 183] width 6 height 6
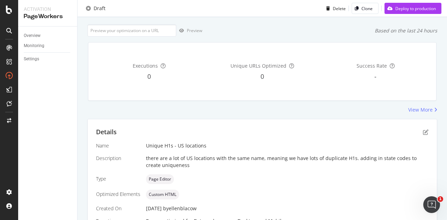
scroll to position [105, 0]
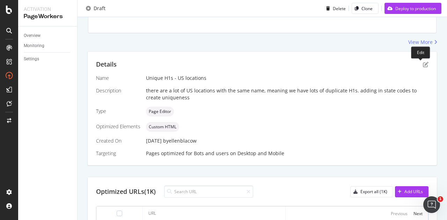
click at [418, 60] on div "Details" at bounding box center [262, 64] width 332 height 9
click at [423, 63] on icon "pen-to-square" at bounding box center [426, 65] width 6 height 6
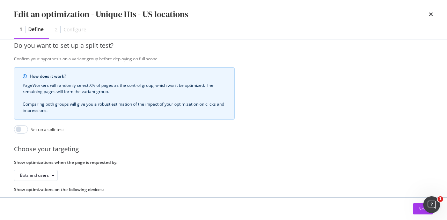
scroll to position [204, 0]
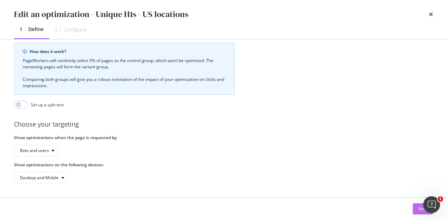
click at [416, 208] on button "Next" at bounding box center [423, 209] width 20 height 11
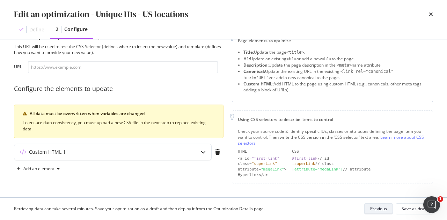
scroll to position [20, 0]
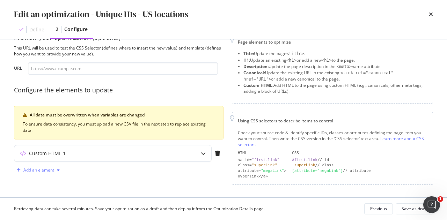
click at [42, 174] on div "Add an element" at bounding box center [38, 170] width 49 height 10
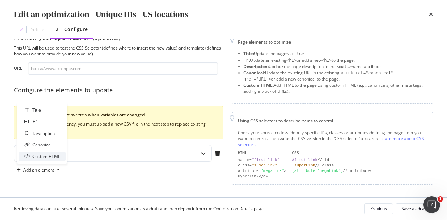
click at [51, 154] on div "Custom HTML" at bounding box center [46, 157] width 28 height 6
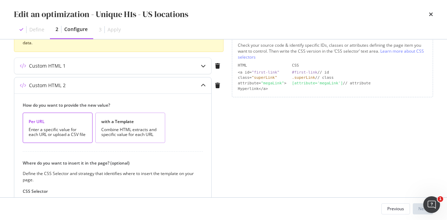
scroll to position [125, 0]
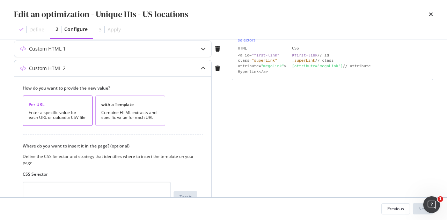
click at [146, 105] on div "with a Template" at bounding box center [130, 105] width 58 height 6
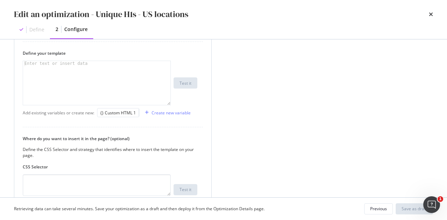
scroll to position [195, 0]
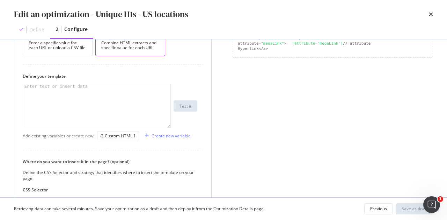
click at [103, 97] on div "modal" at bounding box center [97, 111] width 148 height 55
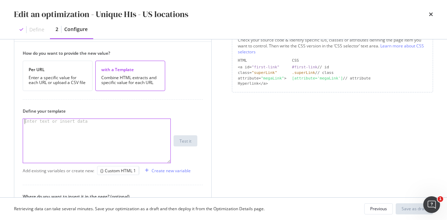
click at [66, 132] on div "modal" at bounding box center [97, 146] width 148 height 55
paste textarea "body > div.directory-page > div > section.m-hero.m-hero--small > div > div > di…"
type textarea "body > div.directory-page > div > section.m-hero.m-hero--small > div > div > di…"
click at [132, 125] on div "modal" at bounding box center [97, 146] width 148 height 55
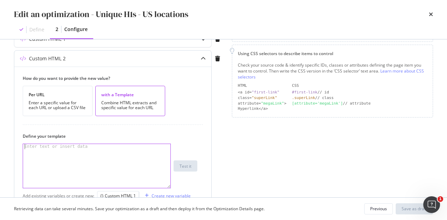
scroll to position [125, 0]
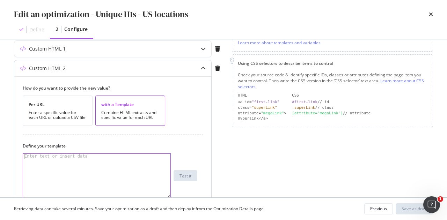
click at [108, 136] on div "How do you want to provide the new value? Per URL Enter a specific value for ea…" at bounding box center [112, 204] width 197 height 257
click at [64, 159] on div "modal" at bounding box center [97, 181] width 148 height 55
click at [72, 160] on div "modal" at bounding box center [97, 181] width 148 height 55
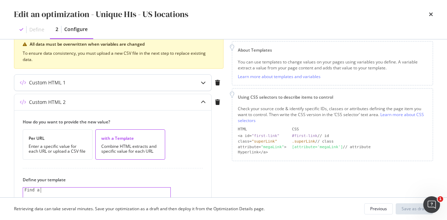
scroll to position [90, 0]
type textarea "Find a"
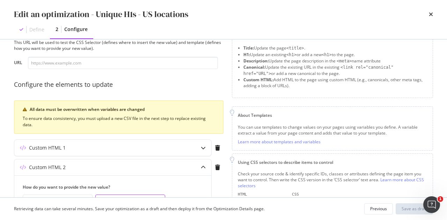
scroll to position [0, 0]
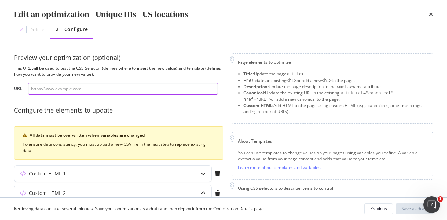
click at [115, 90] on input "modal" at bounding box center [123, 89] width 190 height 12
paste input "[URL][DOMAIN_NAME][US_STATE]"
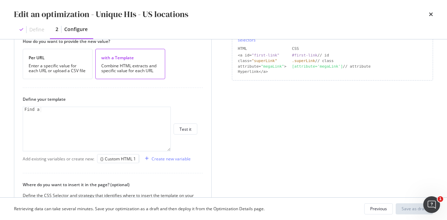
scroll to position [175, 0]
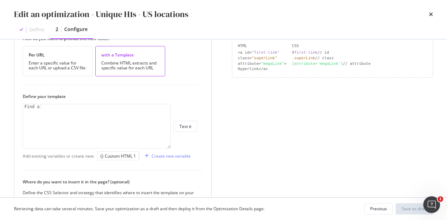
type input "[URL][DOMAIN_NAME][US_STATE]"
click at [127, 106] on div "Find a" at bounding box center [97, 131] width 148 height 55
click at [160, 157] on div "Create new variable" at bounding box center [171, 156] width 39 height 6
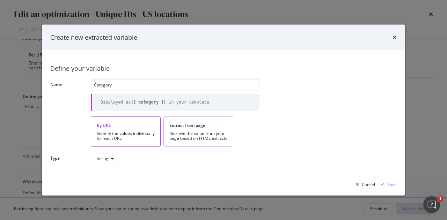
type input "Category"
click at [190, 138] on div "Retrieve the value from your page based on HTML extracts" at bounding box center [198, 136] width 58 height 10
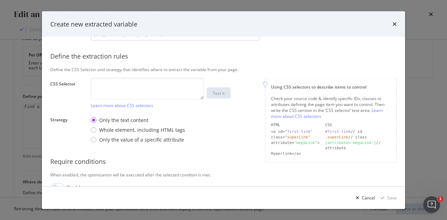
scroll to position [155, 0]
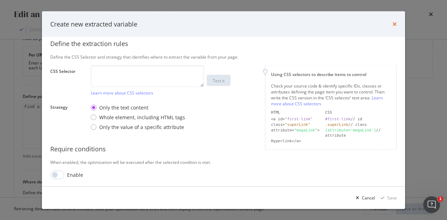
click at [393, 24] on icon "times" at bounding box center [394, 24] width 4 height 6
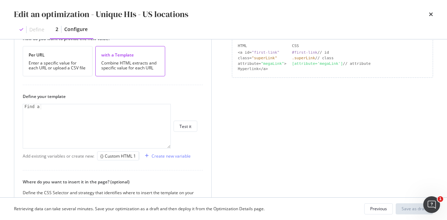
click at [132, 114] on div "Find a" at bounding box center [97, 131] width 148 height 55
click at [40, 108] on div "Find a" at bounding box center [97, 131] width 148 height 55
drag, startPoint x: 96, startPoint y: 108, endPoint x: 28, endPoint y: 103, distance: 67.9
click at [28, 104] on div "Find a" at bounding box center [97, 131] width 148 height 55
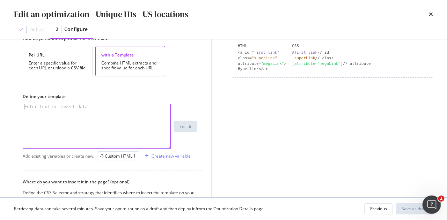
scroll to position [0, 0]
click at [383, 209] on div "Previous" at bounding box center [378, 209] width 17 height 6
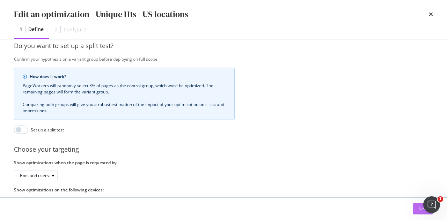
click at [419, 208] on div "Next" at bounding box center [422, 209] width 9 height 6
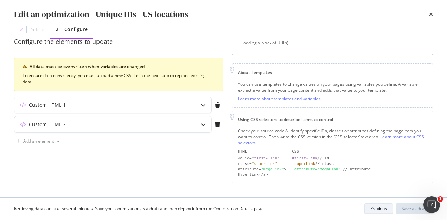
scroll to position [67, 0]
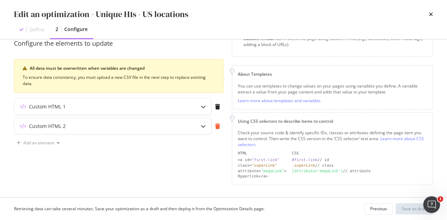
click at [216, 126] on icon "modal" at bounding box center [217, 127] width 5 height 6
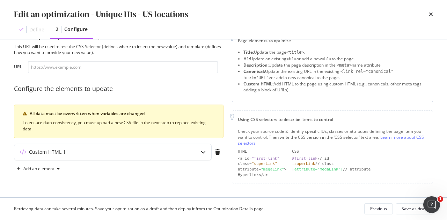
scroll to position [20, 0]
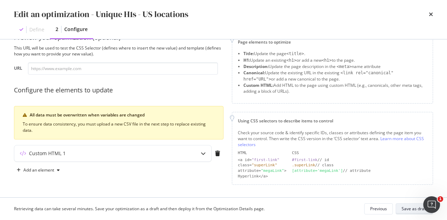
click at [408, 204] on button "Save as draft" at bounding box center [414, 209] width 37 height 11
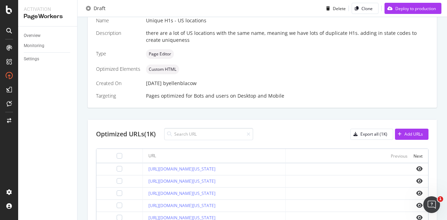
scroll to position [209, 0]
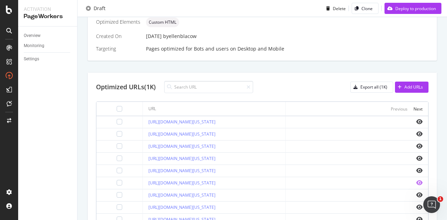
click at [416, 180] on icon "eye" at bounding box center [419, 183] width 6 height 6
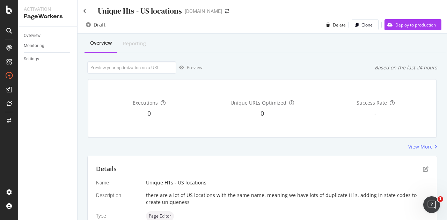
scroll to position [105, 0]
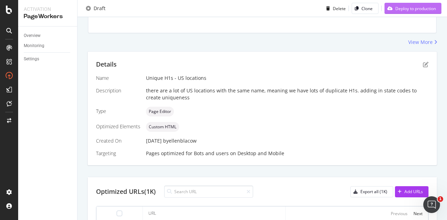
click at [404, 5] on div "Deploy to production" at bounding box center [415, 8] width 40 height 6
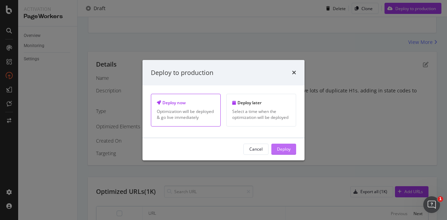
click at [287, 150] on div "Deploy" at bounding box center [284, 149] width 14 height 6
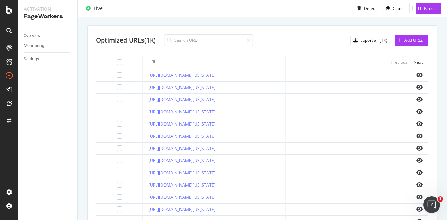
scroll to position [319, 0]
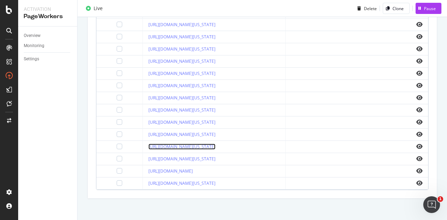
click at [215, 145] on link "https://www.bark.com/en/us/accountants/missouri/clinton/" at bounding box center [181, 147] width 67 height 6
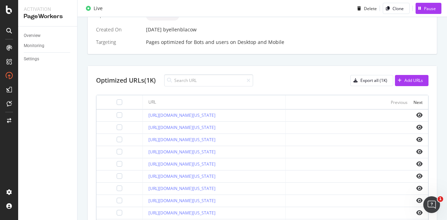
scroll to position [179, 0]
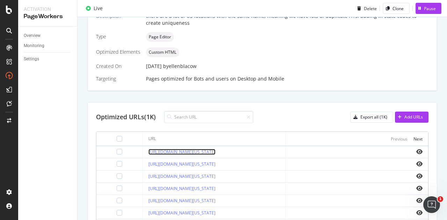
click at [215, 150] on link "https://www.bark.com/en/us/above-ground-swimming-pool-installation/iowa/clinton/" at bounding box center [181, 152] width 67 height 6
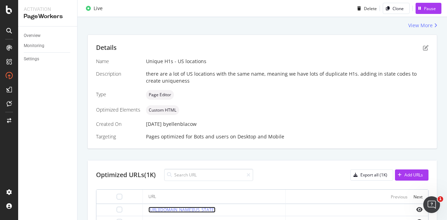
scroll to position [249, 0]
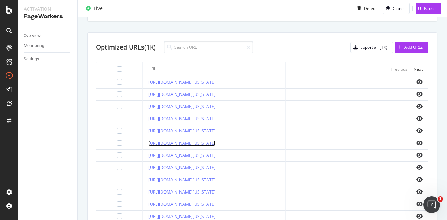
click at [215, 141] on link "https://www.bark.com/en/us/accountants/illinois/clinton/" at bounding box center [181, 143] width 67 height 6
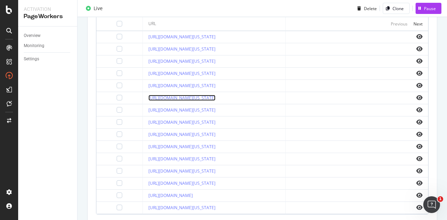
scroll to position [319, 0]
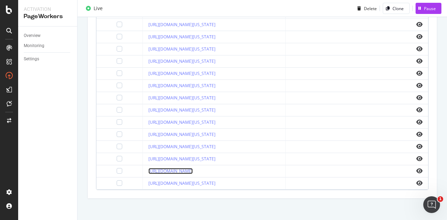
click at [193, 168] on link "https://www.bark.com/en/us/accountants/south-carolina/clinton/" at bounding box center [170, 171] width 44 height 6
